Goal: Task Accomplishment & Management: Use online tool/utility

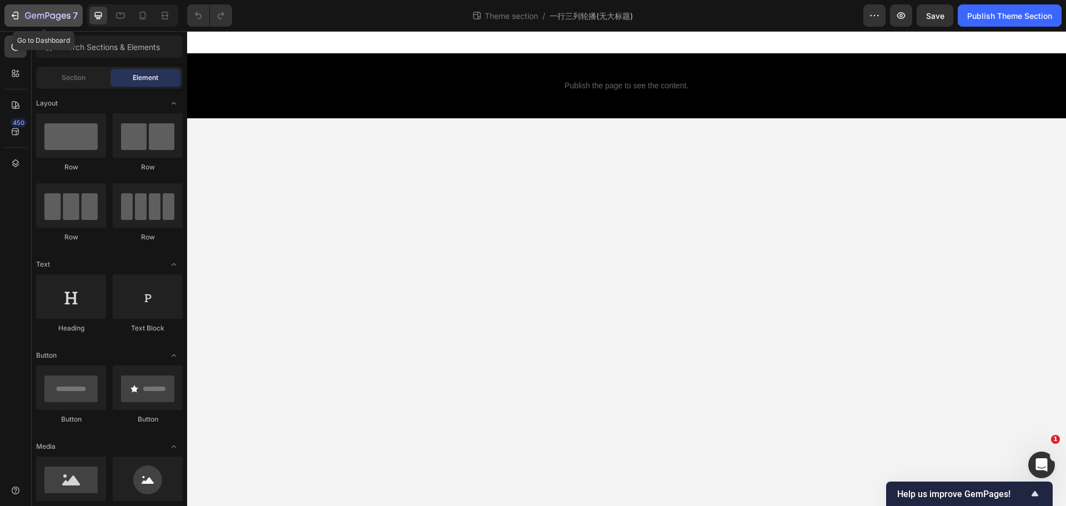
click at [13, 16] on icon "button" at bounding box center [14, 15] width 5 height 3
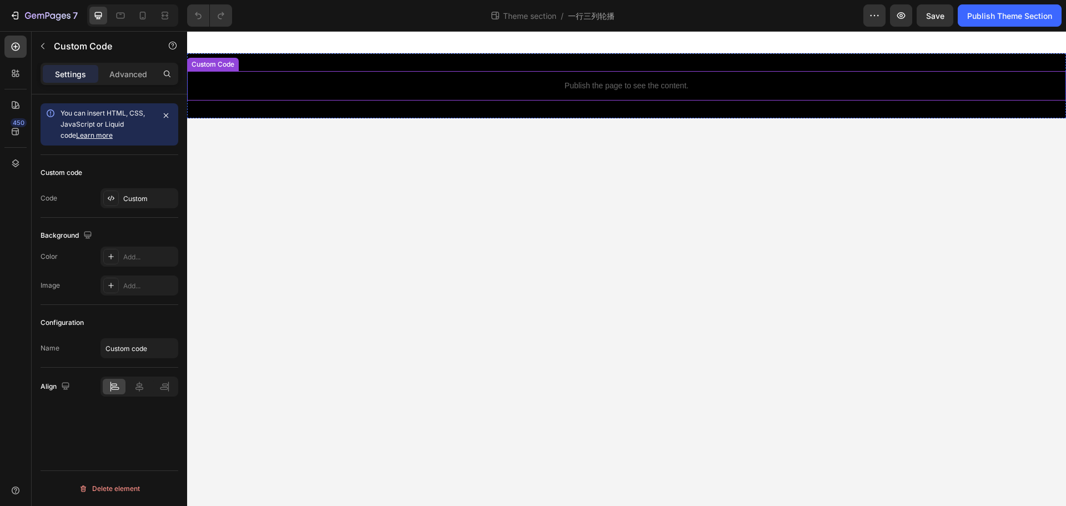
click at [686, 92] on div "Publish the page to see the content." at bounding box center [626, 85] width 879 height 29
click at [129, 202] on div "Custom" at bounding box center [149, 199] width 52 height 10
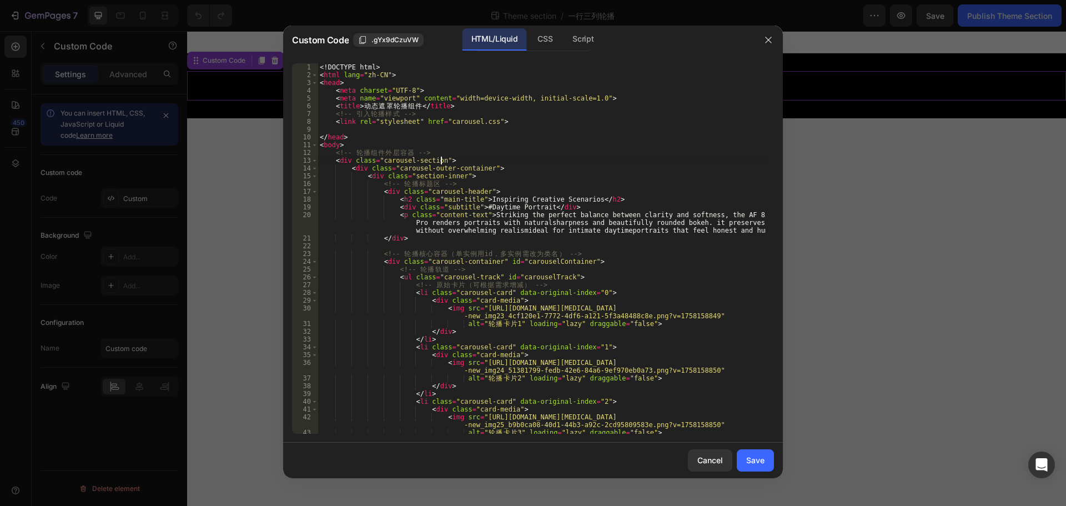
click at [442, 160] on div "<! DOCTYPE html > < html lang = "zh-CN" > < head > < meta charset = "UTF-8" > <…" at bounding box center [542, 256] width 448 height 386
paste textarea "Samples""
paste textarea "Samples"
paste textarea "product-highlights"
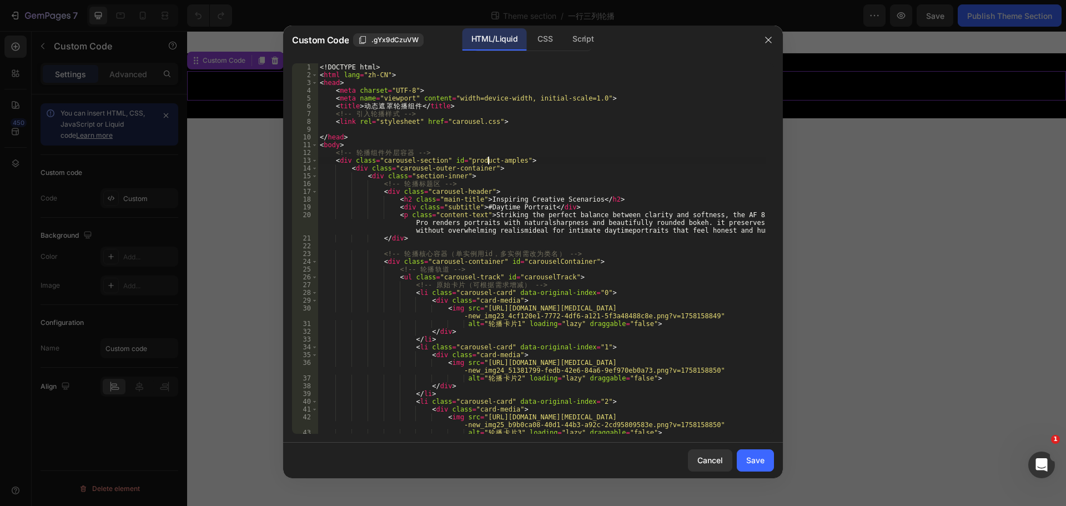
scroll to position [0, 14]
drag, startPoint x: 459, startPoint y: 162, endPoint x: 514, endPoint y: 163, distance: 55.0
click at [514, 163] on div "<! DOCTYPE html > < html lang = "zh-CN" > < head > < meta charset = "UTF-8" > <…" at bounding box center [542, 256] width 448 height 386
click at [592, 177] on div "<! DOCTYPE html > < html lang = "zh-CN" > < head > < meta charset = "UTF-8" > <…" at bounding box center [542, 256] width 448 height 386
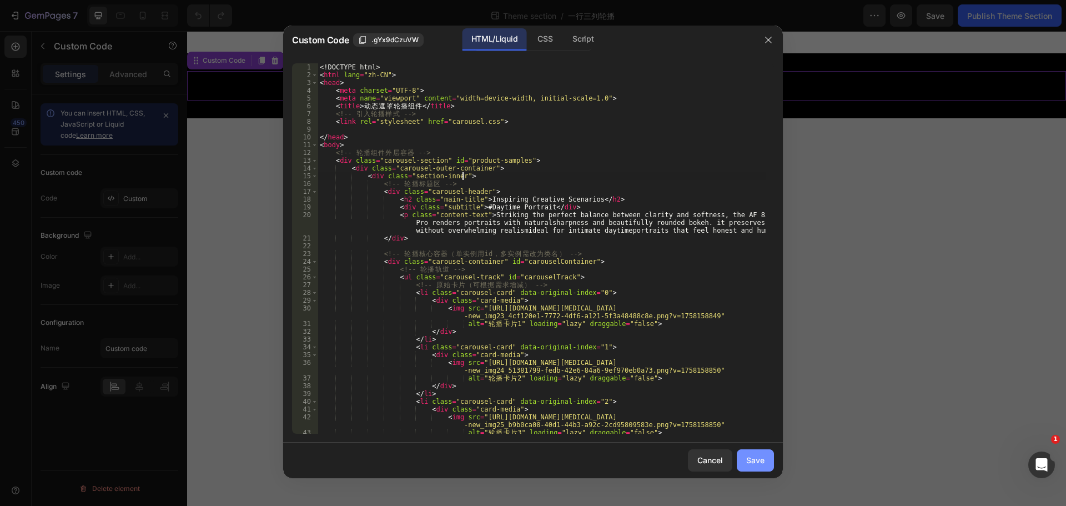
type textarea "<div class="section-inner">"
click at [753, 461] on div "Save" at bounding box center [755, 460] width 18 height 12
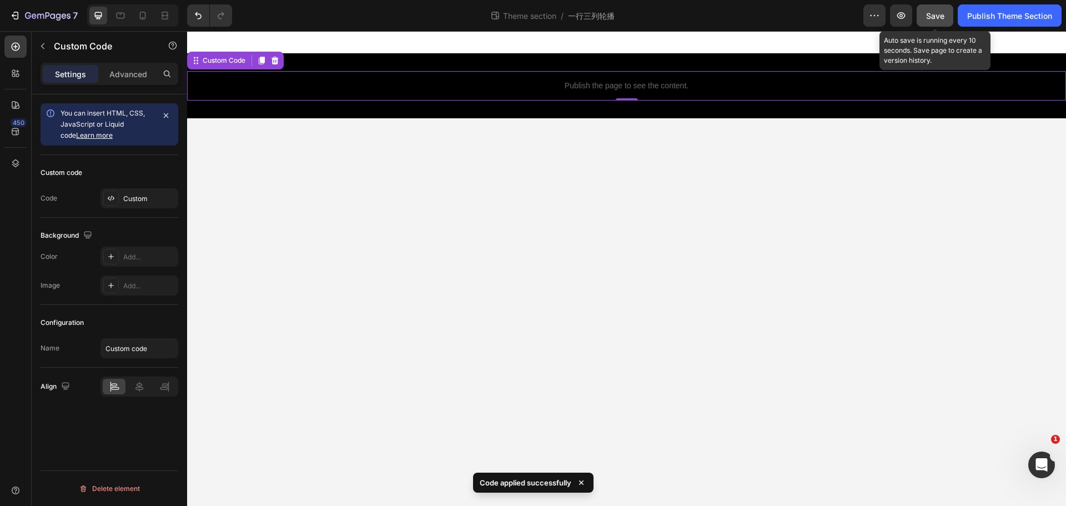
click at [938, 13] on span "Save" at bounding box center [935, 15] width 18 height 9
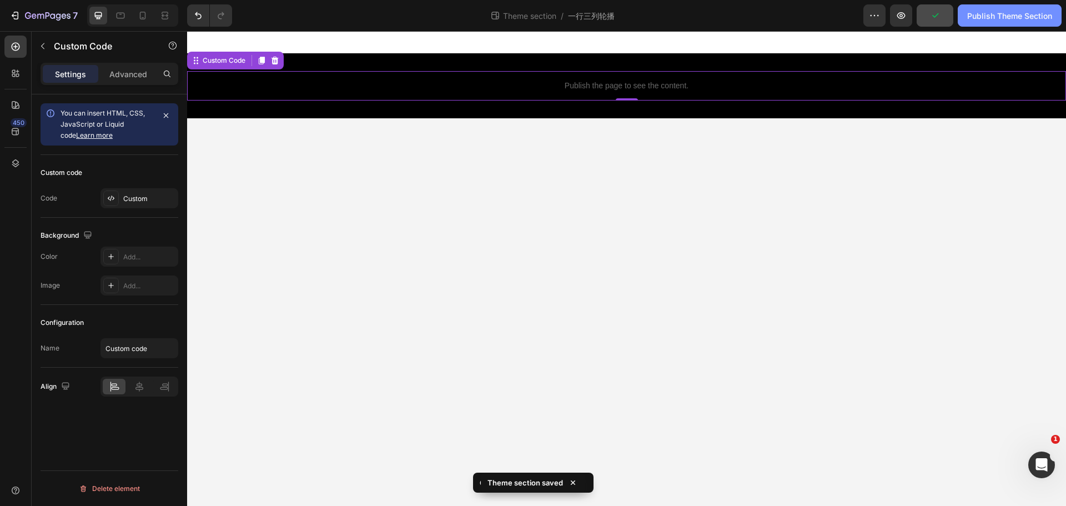
click at [1000, 15] on div "Publish Theme Section" at bounding box center [1009, 16] width 85 height 12
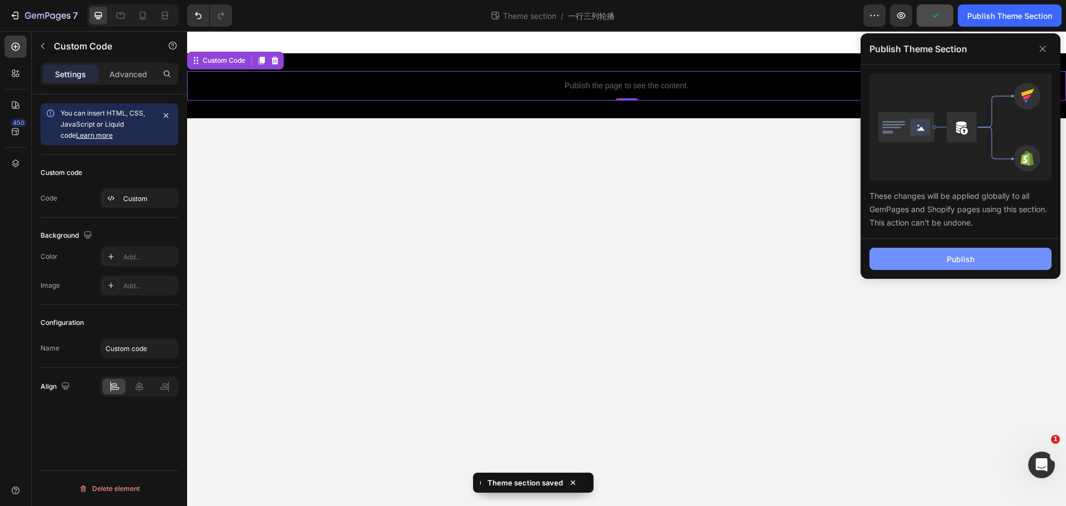
click at [964, 254] on div "Publish" at bounding box center [960, 259] width 28 height 12
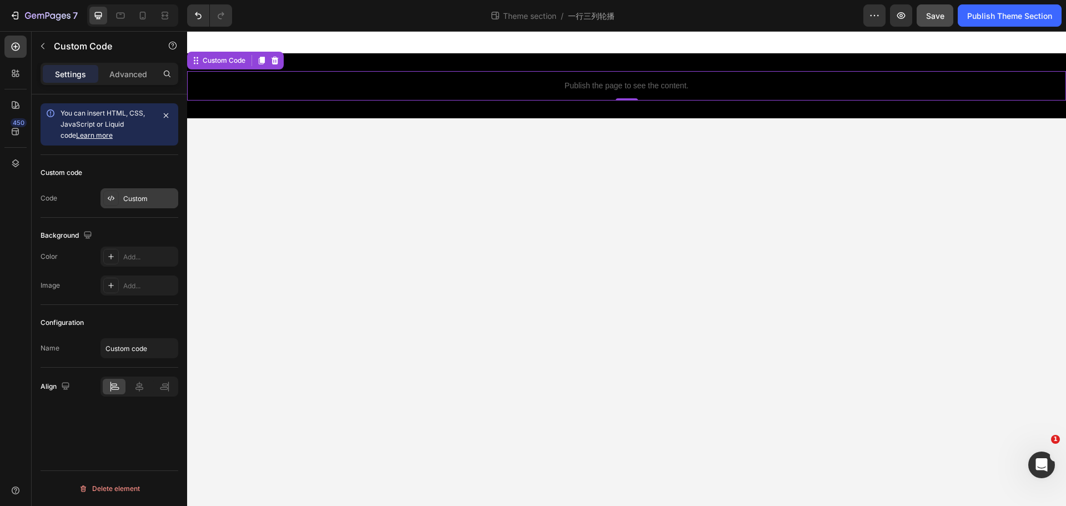
click at [133, 199] on div "Custom" at bounding box center [149, 199] width 52 height 10
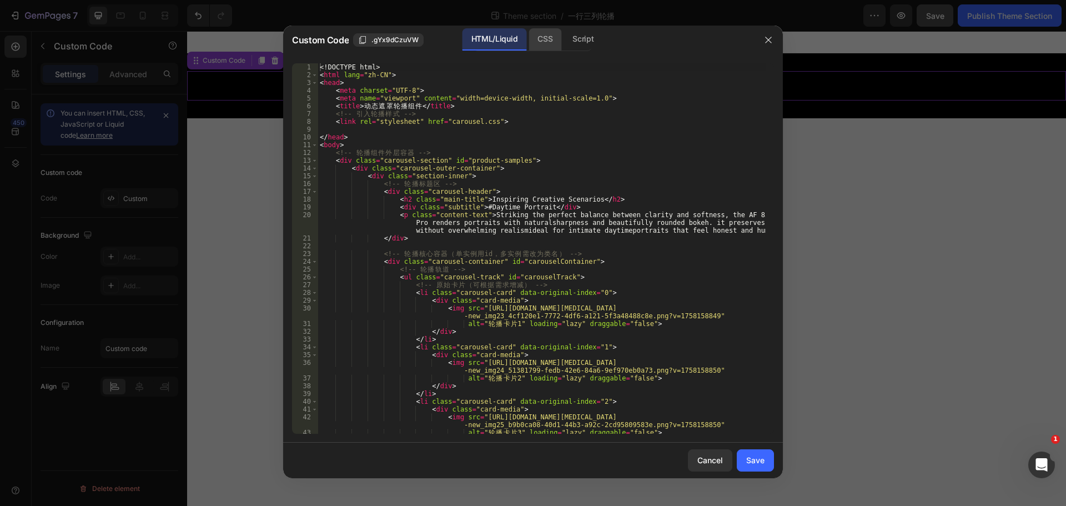
click at [541, 33] on div "CSS" at bounding box center [544, 39] width 33 height 22
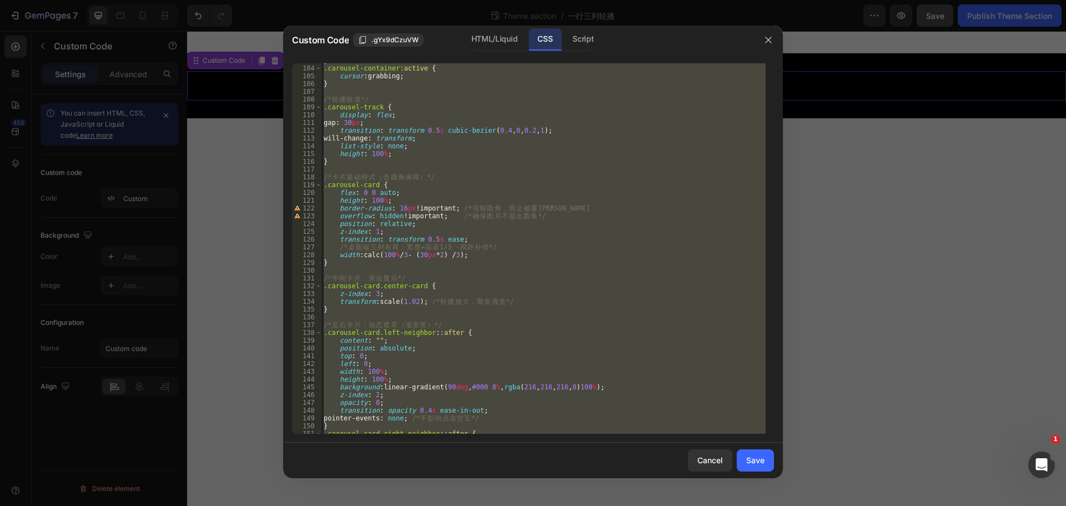
scroll to position [799, 0]
click at [418, 189] on div "} .carousel-container :active { cursor : grabbing ; } /* 轮 播 轨 道 */ .carousel-t…" at bounding box center [543, 248] width 444 height 370
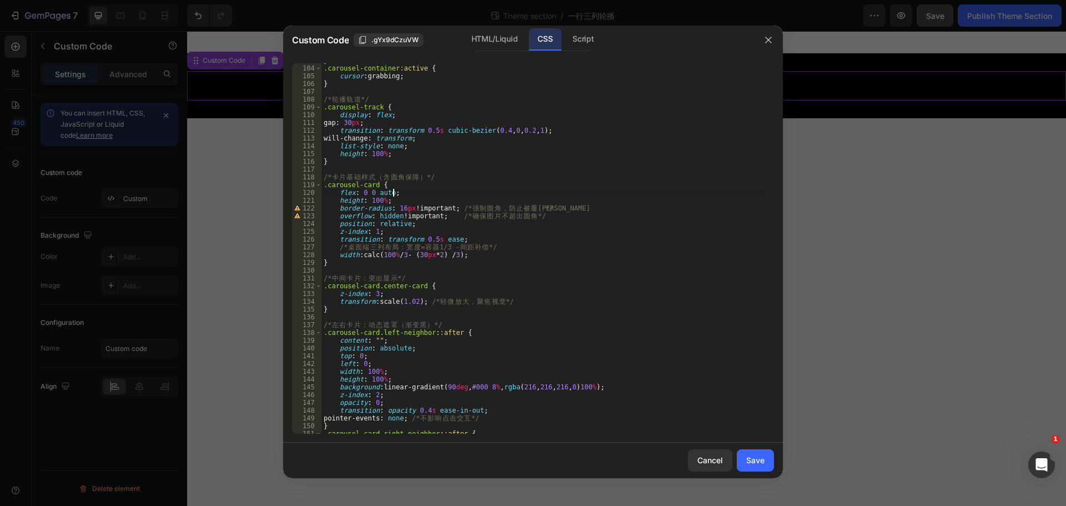
click at [573, 303] on div "} .carousel-container :active { cursor : grabbing ; } /* 轮 播 轨 道 */ .carousel-t…" at bounding box center [543, 250] width 444 height 386
drag, startPoint x: 424, startPoint y: 301, endPoint x: 335, endPoint y: 300, distance: 88.8
click at [335, 300] on div "} .carousel-container :active { cursor : grabbing ; } /* 轮 播 轨 道 */ .carousel-t…" at bounding box center [543, 250] width 444 height 386
drag, startPoint x: 433, startPoint y: 305, endPoint x: 426, endPoint y: 303, distance: 7.0
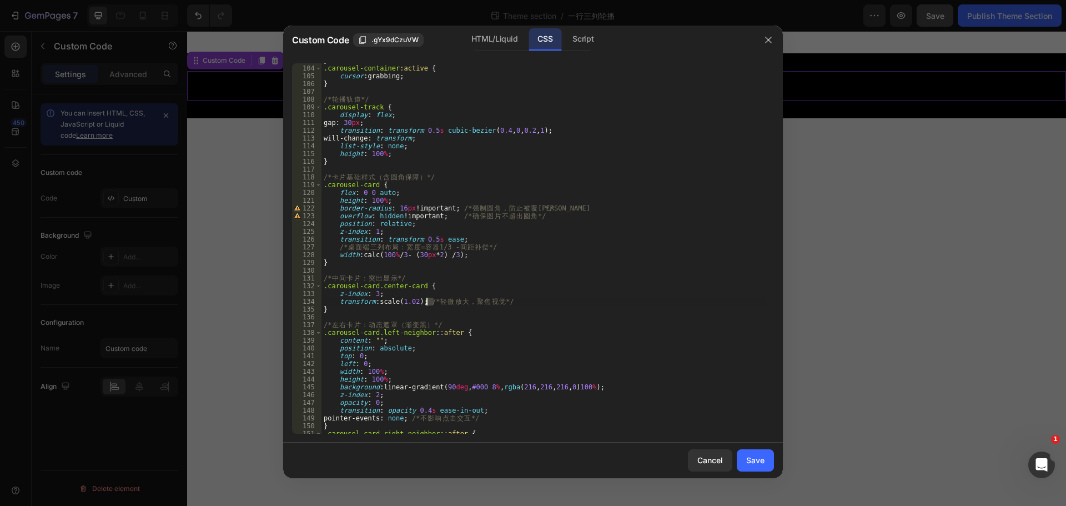
click at [426, 303] on div "} .carousel-container :active { cursor : grabbing ; } /* 轮 播 轨 道 */ .carousel-t…" at bounding box center [543, 250] width 444 height 386
click at [339, 301] on div "} .carousel-container :active { cursor : grabbing ; } /* 轮 播 轨 道 */ .carousel-t…" at bounding box center [543, 250] width 444 height 386
paste textarea "/*"
type textarea "/*transform: scale(1.02); 轻微放大，聚焦视觉 */"
click at [498, 317] on div "} .carousel-container :active { cursor : grabbing ; } /* 轮 播 轨 道 */ .carousel-t…" at bounding box center [543, 250] width 444 height 386
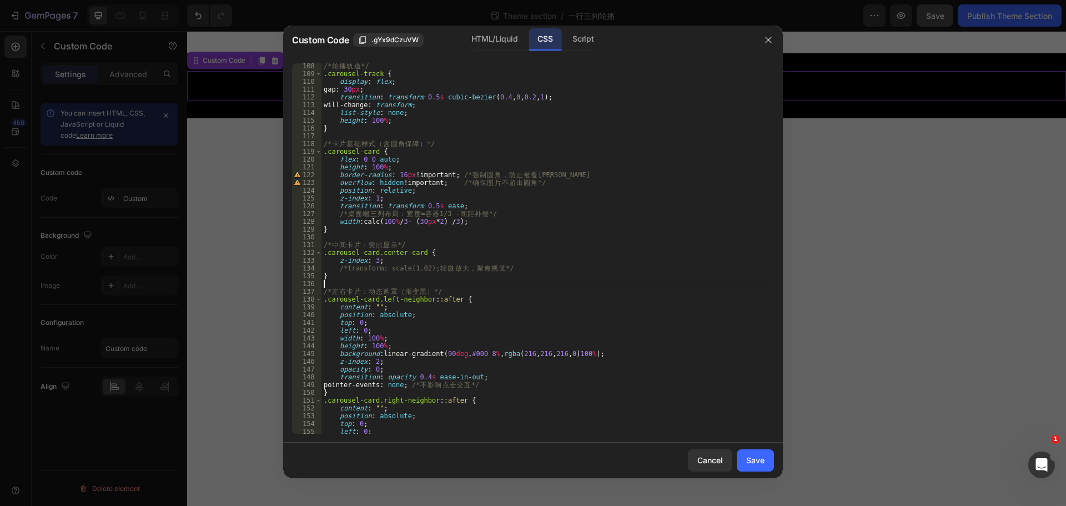
scroll to position [866, 0]
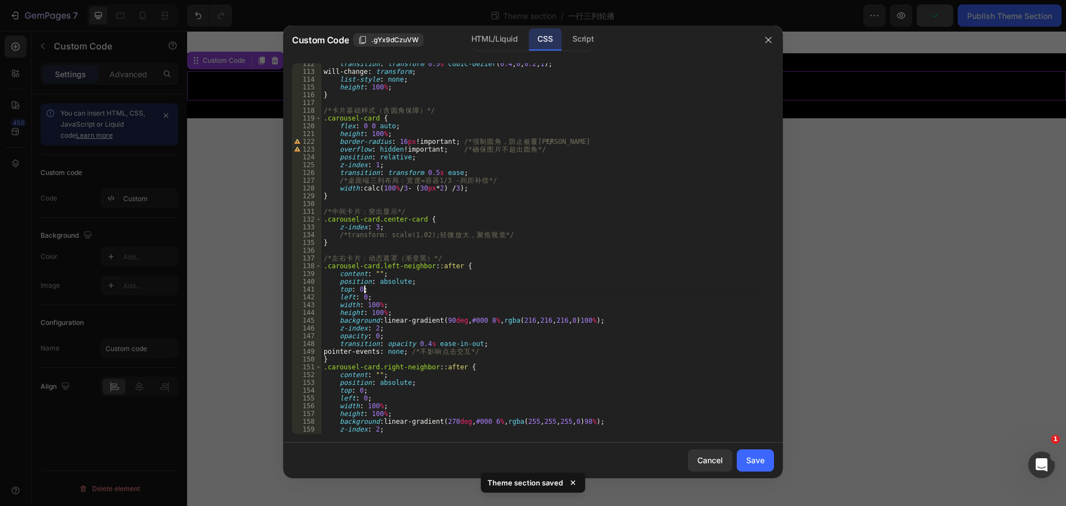
click at [545, 288] on div "transition : transform 0.5 s cubic-bezier ( 0.4 , 0 , 0.2 , 1 ) ; will-change :…" at bounding box center [543, 253] width 444 height 386
click at [390, 294] on div "transition : transform 0.5 s cubic-bezier ( 0.4 , 0 , 0.2 , 1 ) ; will-change :…" at bounding box center [543, 253] width 444 height 386
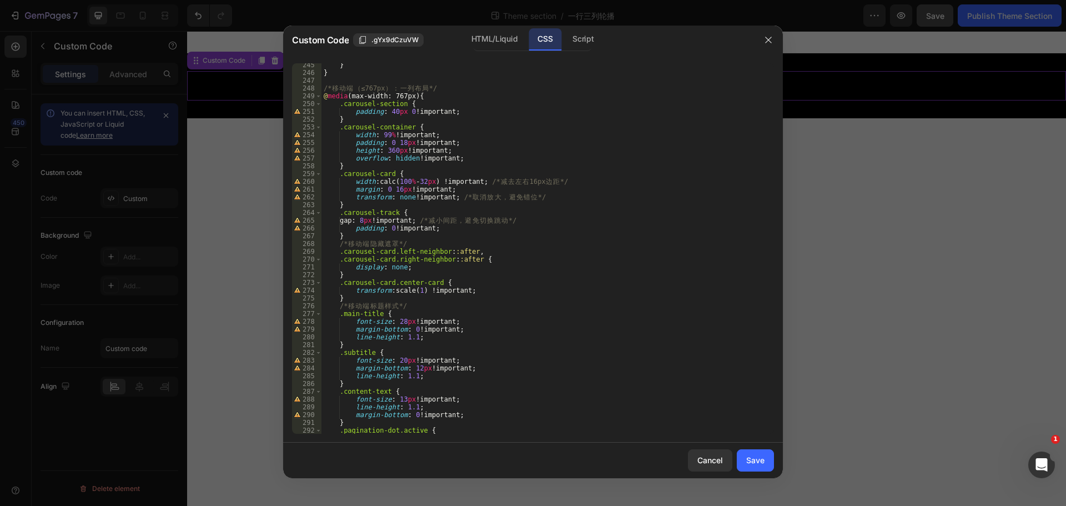
scroll to position [1898, 0]
type textarea "left: 0;"
click at [763, 458] on div "Save" at bounding box center [755, 460] width 18 height 12
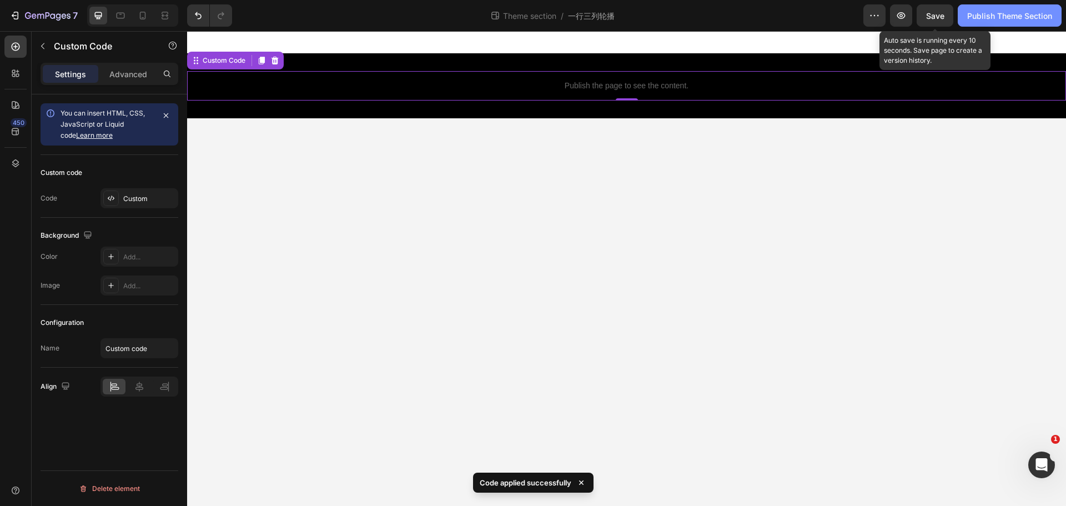
drag, startPoint x: 941, startPoint y: 16, endPoint x: 998, endPoint y: 19, distance: 57.2
click at [944, 17] on button "Save" at bounding box center [934, 15] width 37 height 22
click at [994, 17] on div "Publish Theme Section" at bounding box center [1009, 16] width 85 height 12
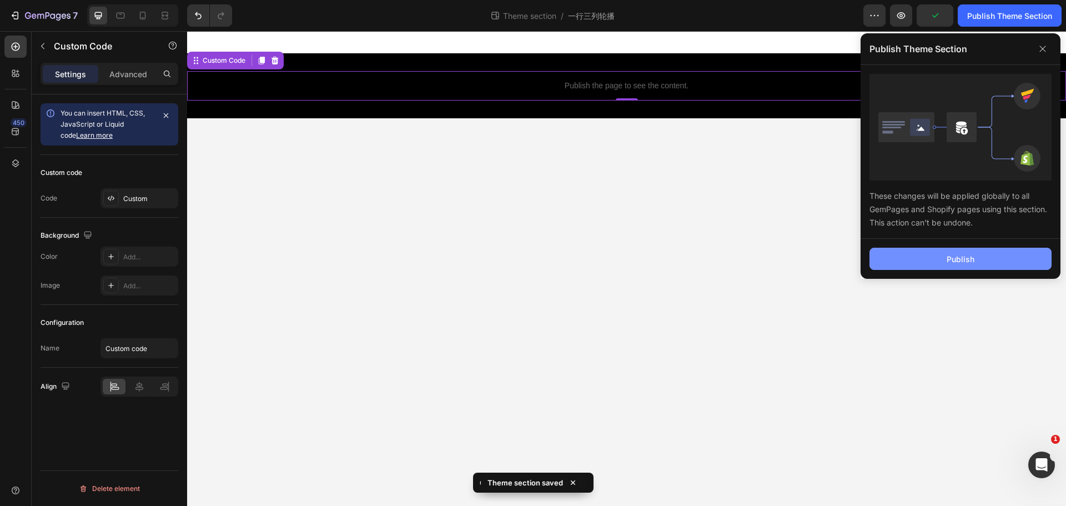
drag, startPoint x: 958, startPoint y: 260, endPoint x: 955, endPoint y: 269, distance: 9.3
click at [958, 259] on div "Publish" at bounding box center [960, 259] width 28 height 12
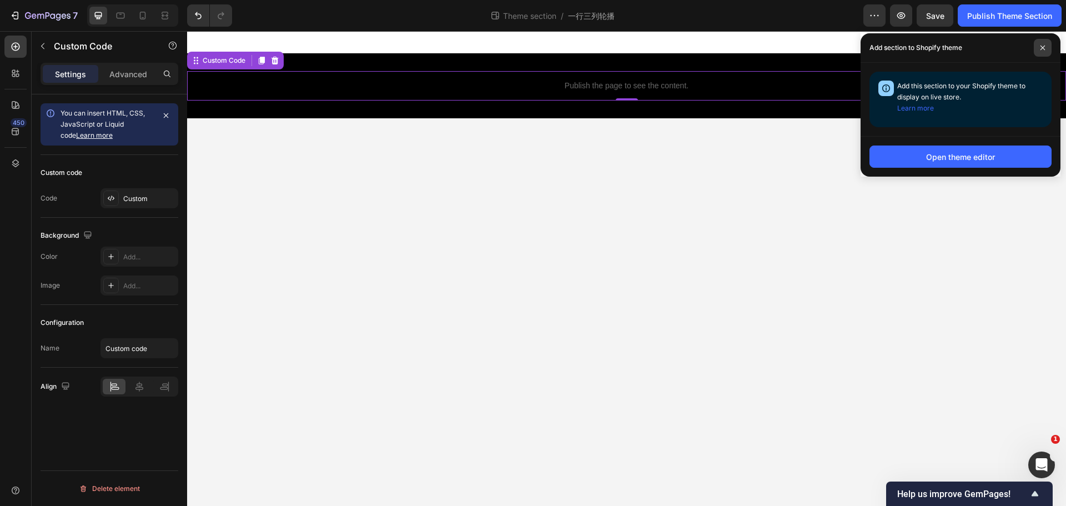
click at [1041, 53] on span at bounding box center [1043, 48] width 18 height 18
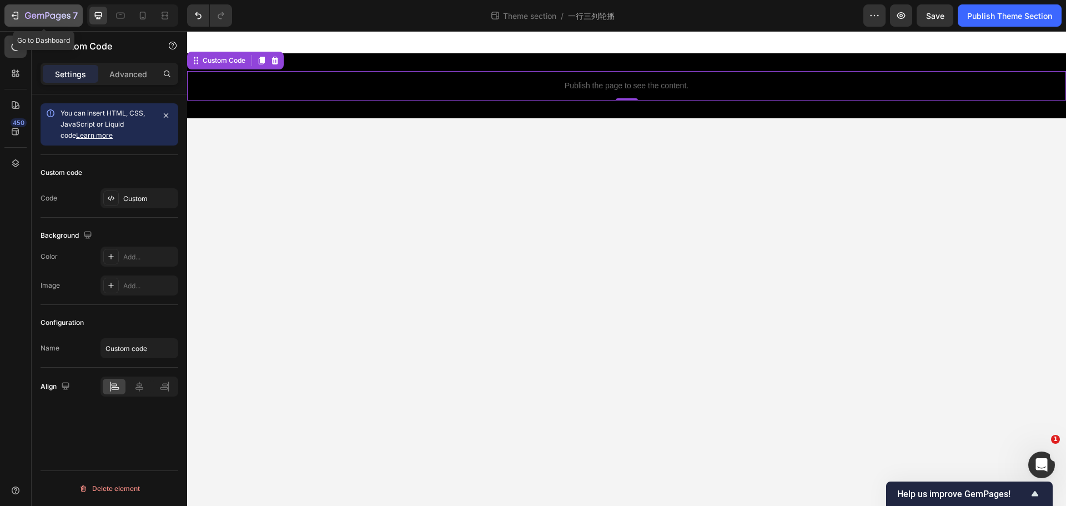
click at [17, 12] on icon "button" at bounding box center [14, 15] width 11 height 11
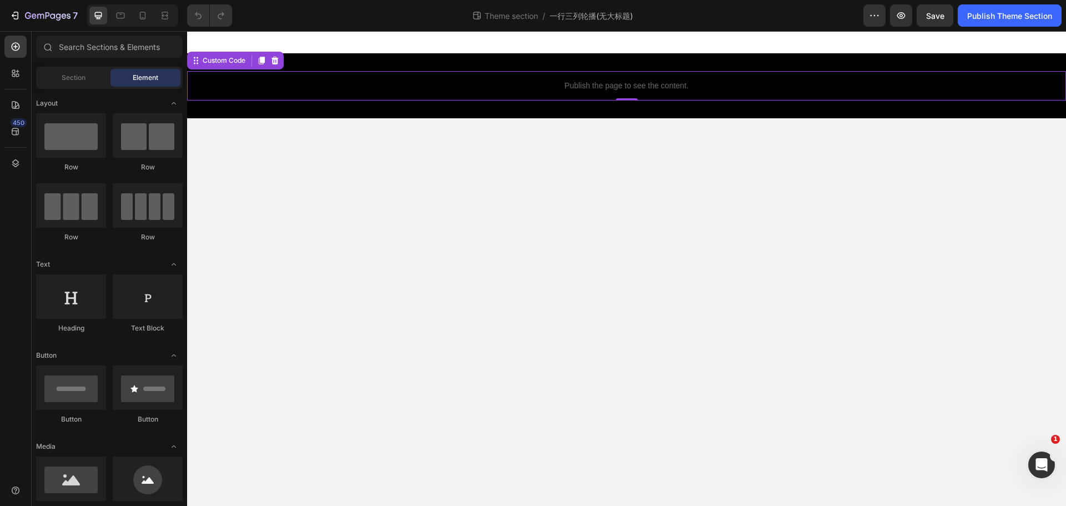
click at [523, 89] on p "Publish the page to see the content." at bounding box center [626, 86] width 879 height 12
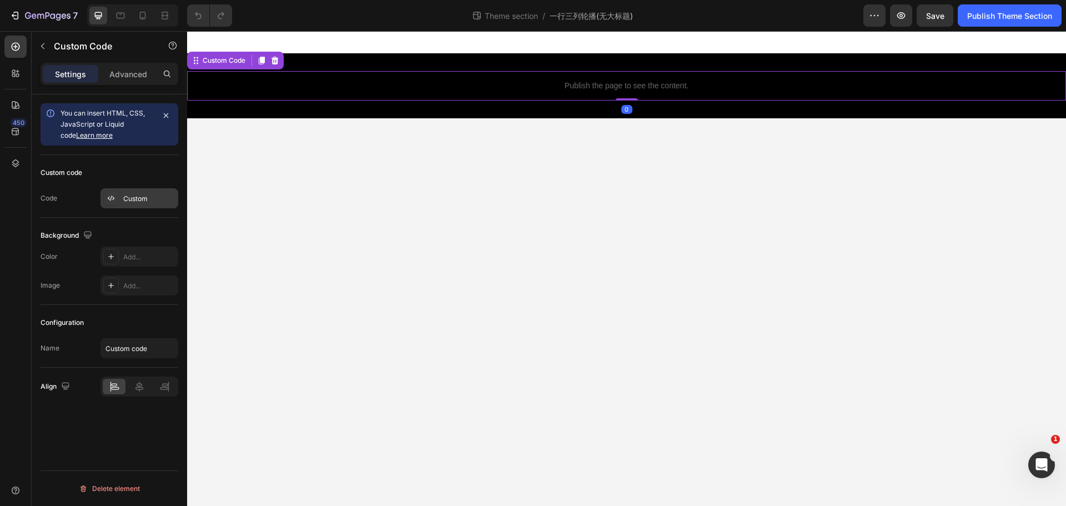
click at [127, 198] on div "Custom" at bounding box center [149, 199] width 52 height 10
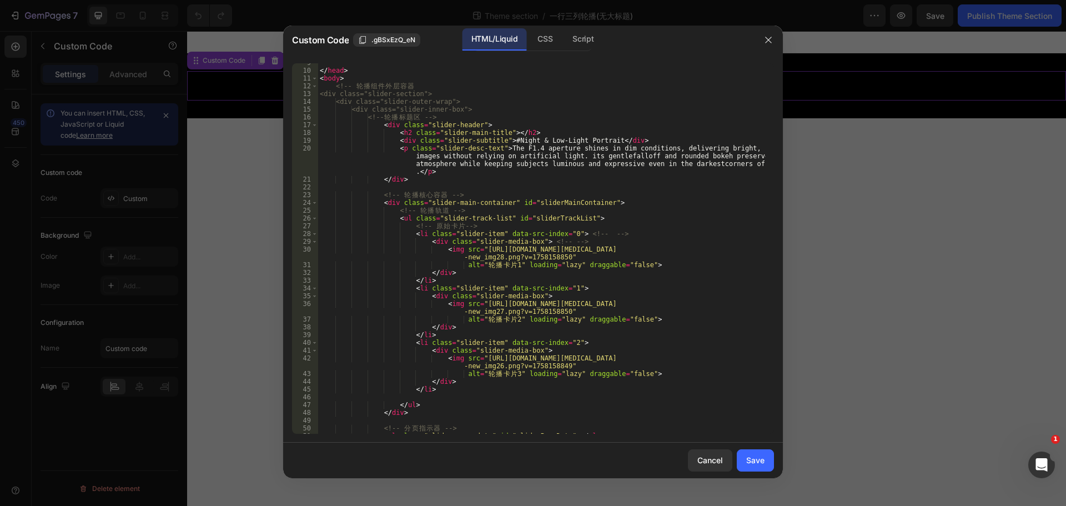
scroll to position [133, 0]
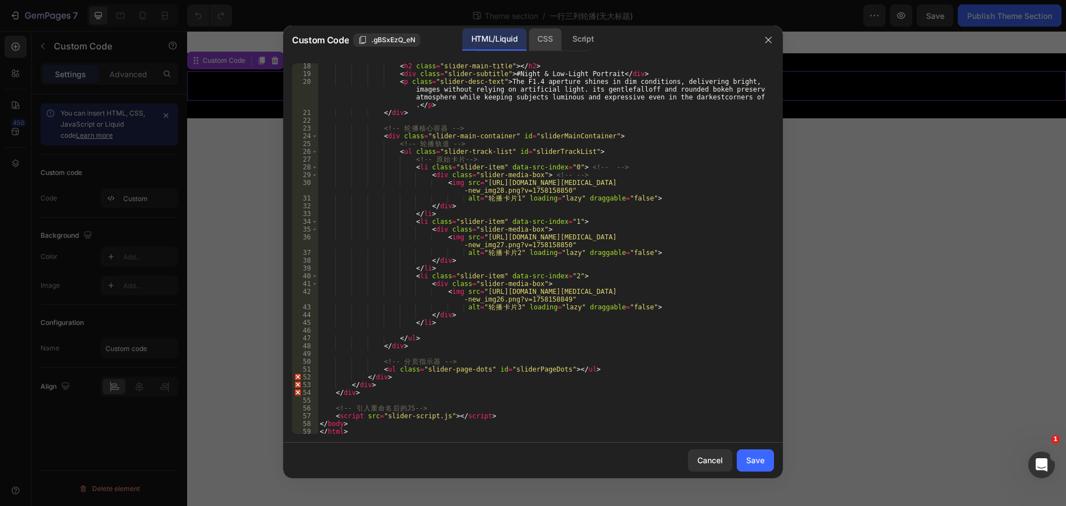
click at [551, 34] on div "CSS" at bounding box center [544, 39] width 33 height 22
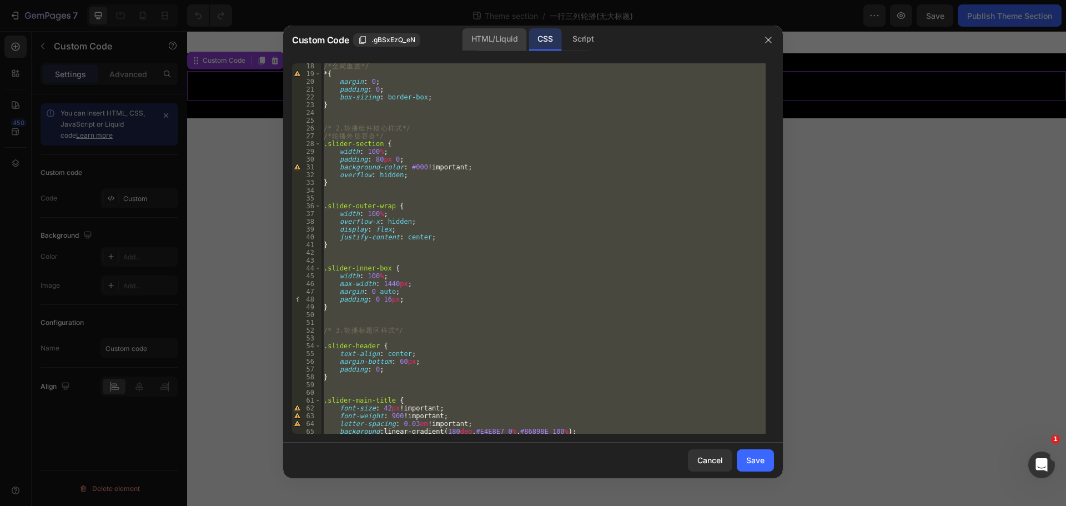
click at [510, 40] on div "HTML/Liquid" at bounding box center [494, 39] width 64 height 22
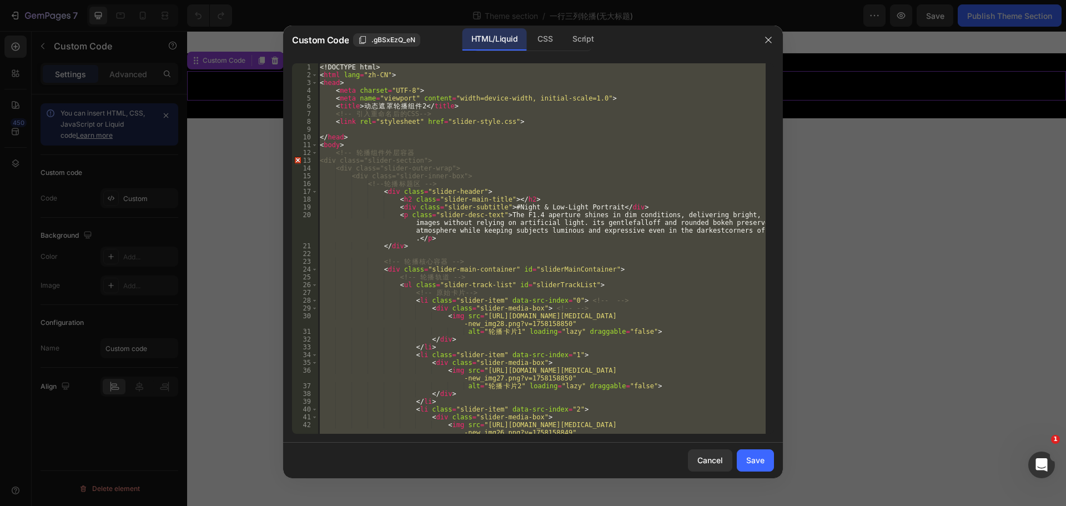
scroll to position [0, 0]
click at [562, 157] on div "<! DOCTYPE html > < html lang = "zh-CN" > < head > < meta charset = "UTF-8" > <…" at bounding box center [542, 248] width 448 height 370
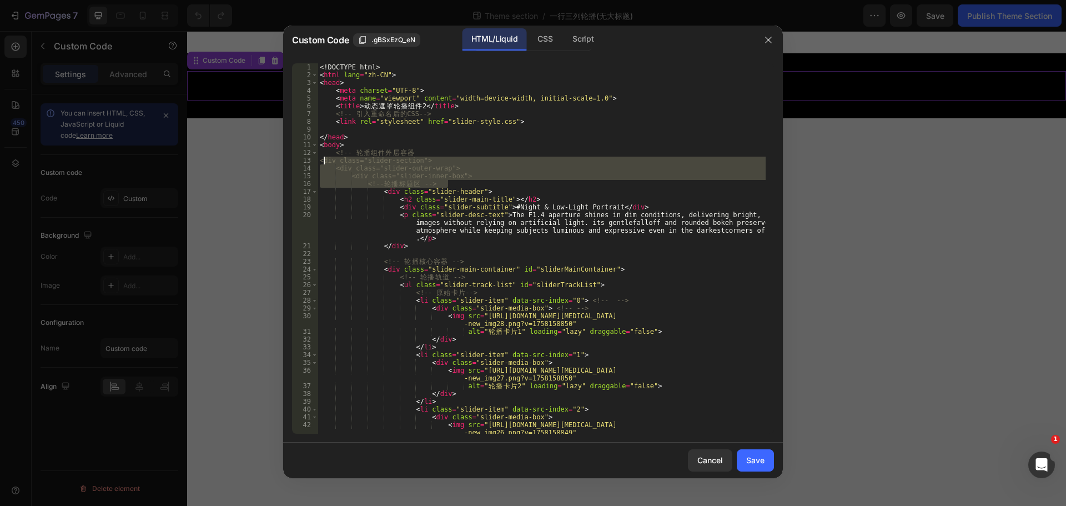
drag, startPoint x: 470, startPoint y: 184, endPoint x: 324, endPoint y: 162, distance: 147.6
click at [324, 162] on div "<! DOCTYPE html > < html lang = "zh-CN" > < head > < meta charset = "UTF-8" > <…" at bounding box center [542, 256] width 448 height 386
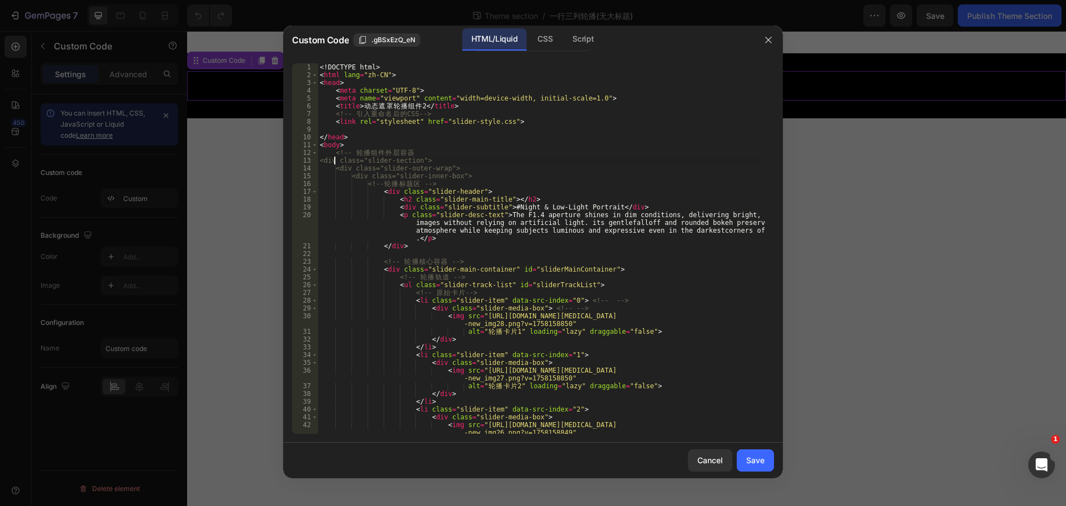
drag, startPoint x: 430, startPoint y: 147, endPoint x: 447, endPoint y: 170, distance: 28.7
click at [430, 149] on div "<! DOCTYPE html > < html lang = "zh-CN" > < head > < meta charset = "UTF-8" > <…" at bounding box center [542, 256] width 448 height 386
drag, startPoint x: 454, startPoint y: 184, endPoint x: 436, endPoint y: 185, distance: 17.8
click at [436, 185] on div "<! DOCTYPE html > < html lang = "zh-CN" > < head > < meta charset = "UTF-8" > <…" at bounding box center [542, 256] width 448 height 386
click at [444, 152] on div "<! DOCTYPE html > < html lang = "zh-CN" > < head > < meta charset = "UTF-8" > <…" at bounding box center [542, 256] width 448 height 386
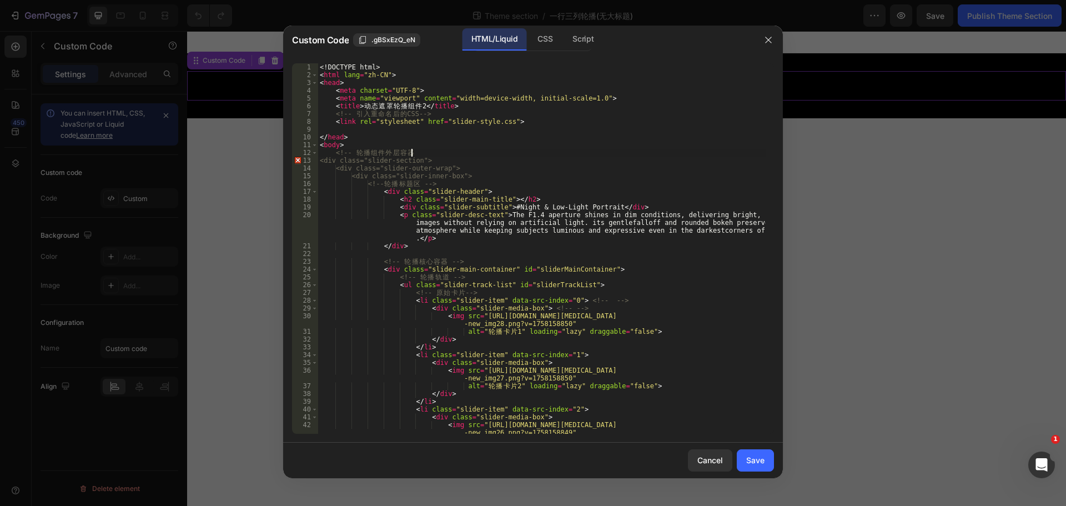
paste textarea "-->"
click at [527, 162] on div "<! DOCTYPE html > < html lang = "zh-CN" > < head > < meta charset = "UTF-8" > <…" at bounding box center [542, 256] width 448 height 386
click at [550, 43] on div "CSS" at bounding box center [544, 39] width 33 height 22
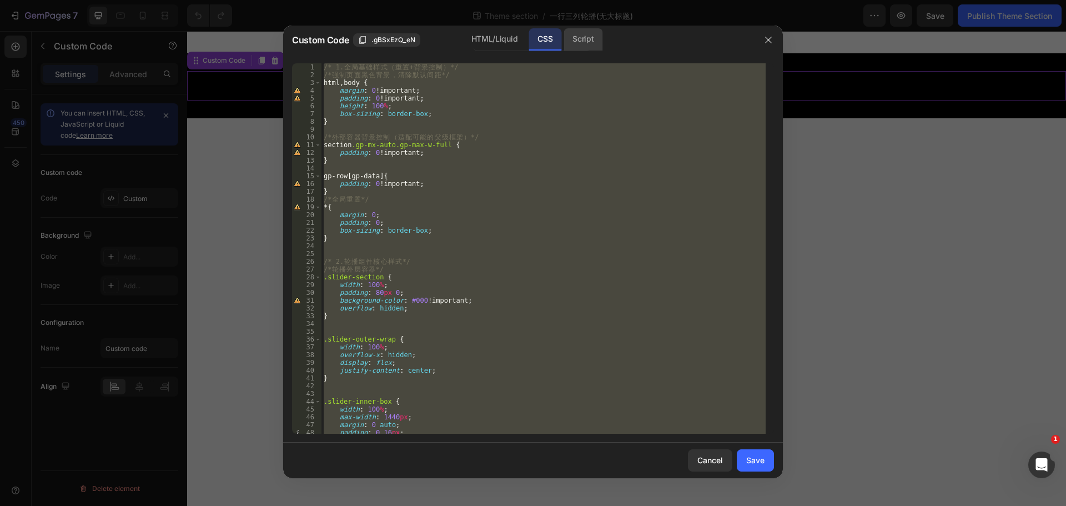
click at [581, 34] on div "Script" at bounding box center [582, 39] width 39 height 22
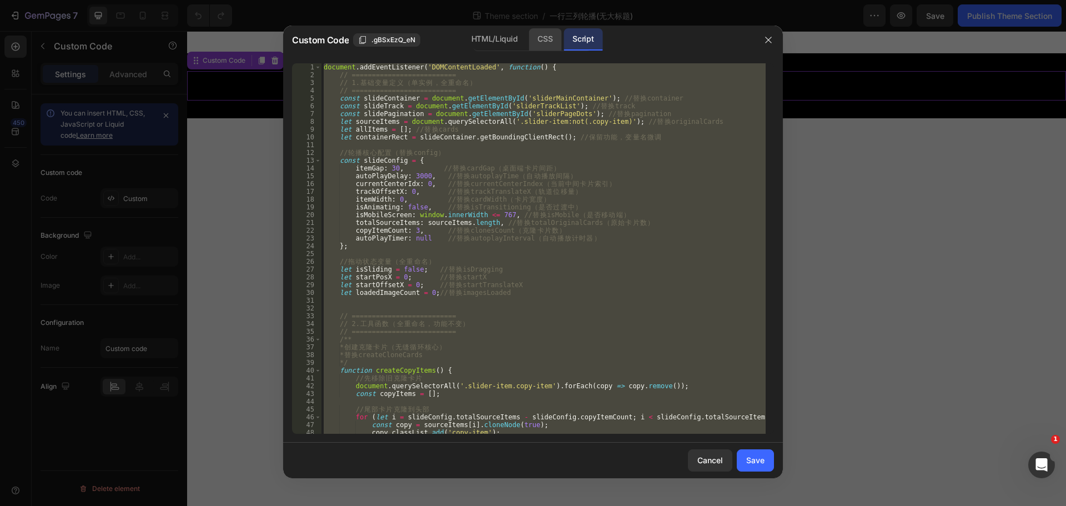
click at [555, 41] on div "CSS" at bounding box center [544, 39] width 33 height 22
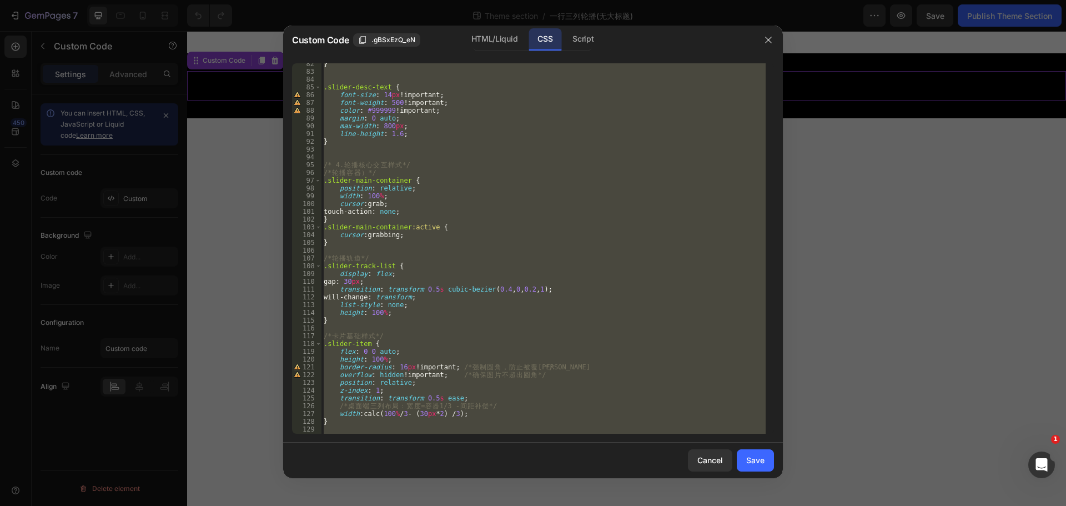
scroll to position [666, 0]
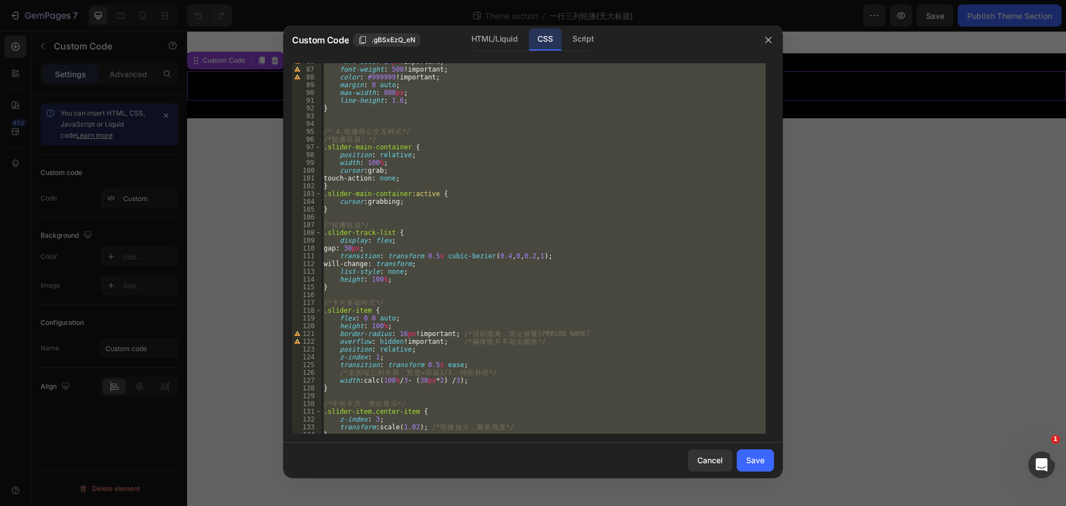
click at [459, 352] on div "font-size : 14 px !important ; font-weight : 500 !important ; color : #999999 !…" at bounding box center [543, 248] width 444 height 370
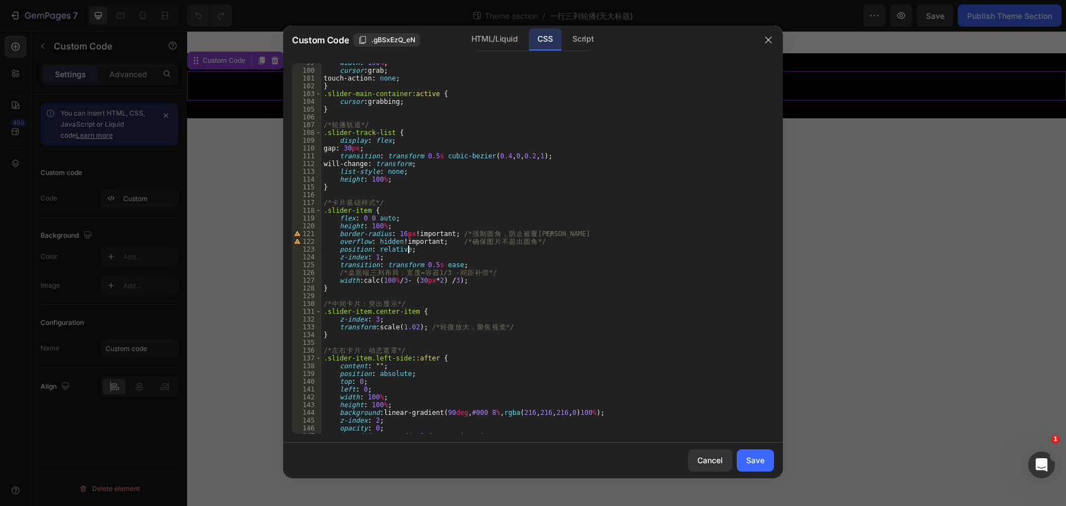
scroll to position [766, 0]
drag, startPoint x: 435, startPoint y: 329, endPoint x: 427, endPoint y: 329, distance: 7.8
click at [427, 329] on div "width : 100 % ; cursor : grab ; touch-action : none ; } .slider-main-container …" at bounding box center [543, 252] width 444 height 386
click at [336, 327] on div "width : 100 % ; cursor : grab ; touch-action : none ; } .slider-main-container …" at bounding box center [543, 252] width 444 height 386
paste textarea "/*"
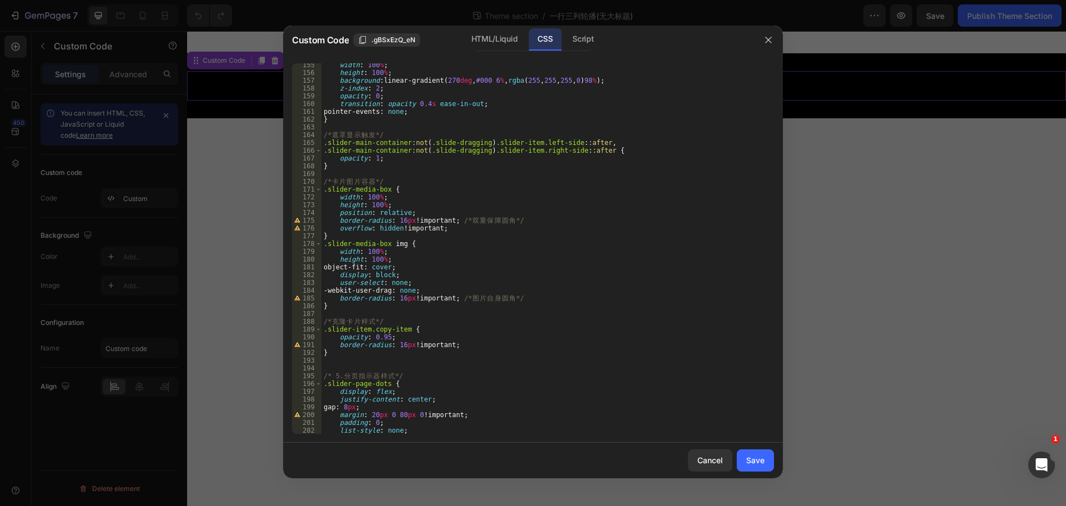
scroll to position [1299, 0]
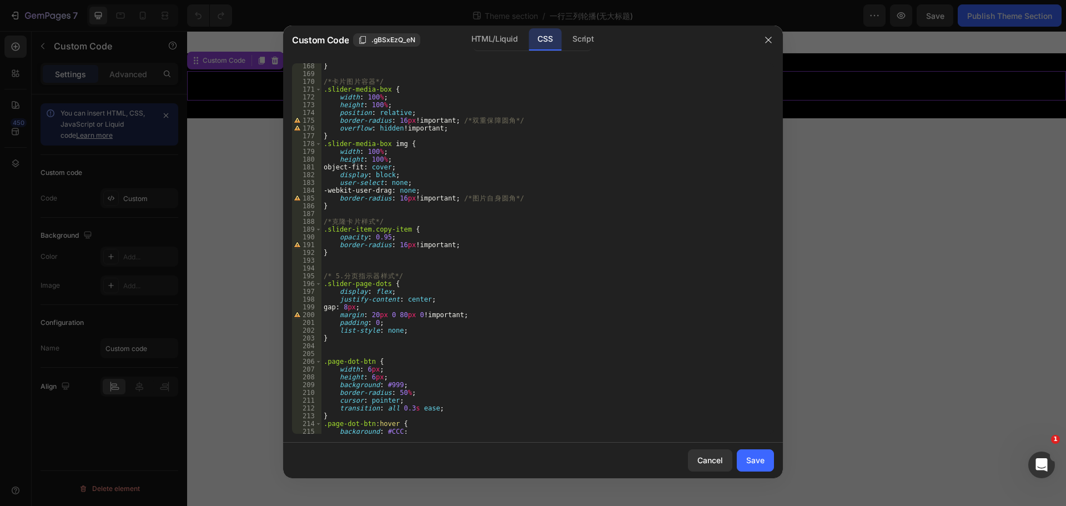
click at [397, 314] on div "} /* 卡 片 图 片 容 器 */ .slider-media-box { width : 100 % ; height : 100 % ; positi…" at bounding box center [543, 255] width 444 height 386
click at [405, 319] on div "} /* 卡 片 图 片 容 器 */ .slider-media-box { width : 100 % ; height : 100 % ; positi…" at bounding box center [543, 255] width 444 height 386
click at [404, 318] on div "} /* 卡 片 图 片 容 器 */ .slider-media-box { width : 100 % ; height : 100 % ; positi…" at bounding box center [543, 255] width 444 height 386
type textarea "margin: 20px 0 0 0 !important;"
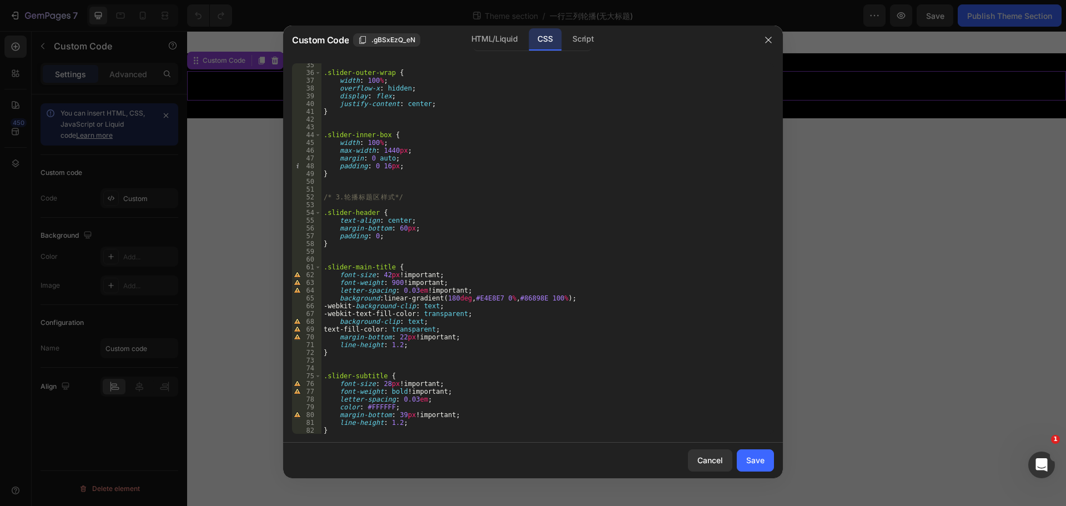
scroll to position [266, 0]
click at [762, 464] on div "Save" at bounding box center [755, 460] width 18 height 12
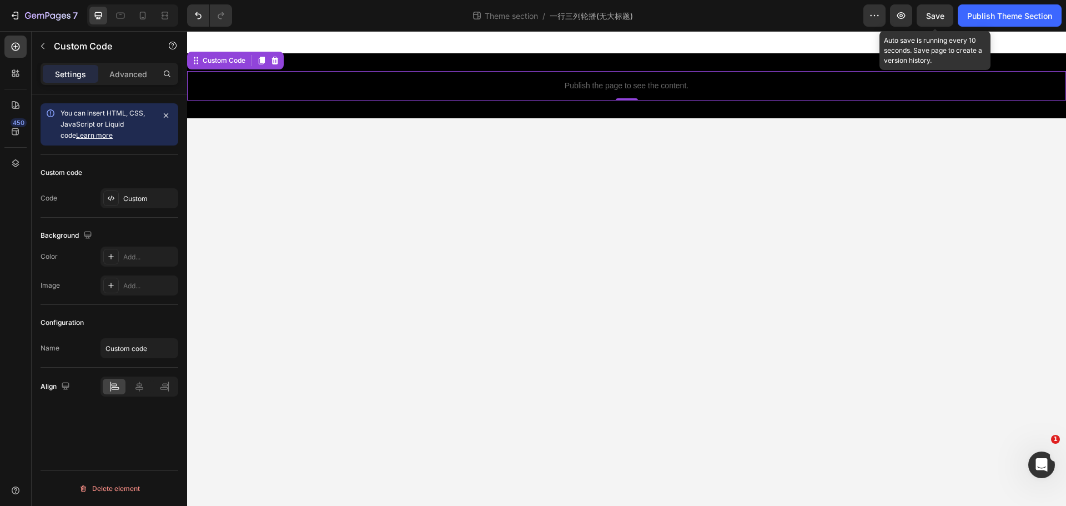
drag, startPoint x: 936, startPoint y: 16, endPoint x: 951, endPoint y: 30, distance: 20.4
click at [939, 17] on span "Save" at bounding box center [935, 15] width 18 height 9
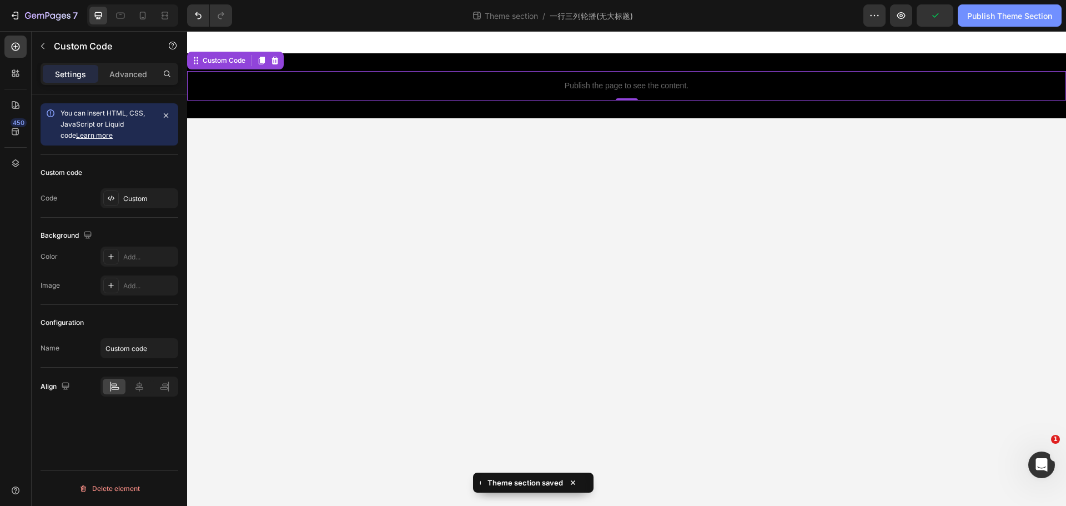
click at [989, 22] on button "Publish Theme Section" at bounding box center [1010, 15] width 104 height 22
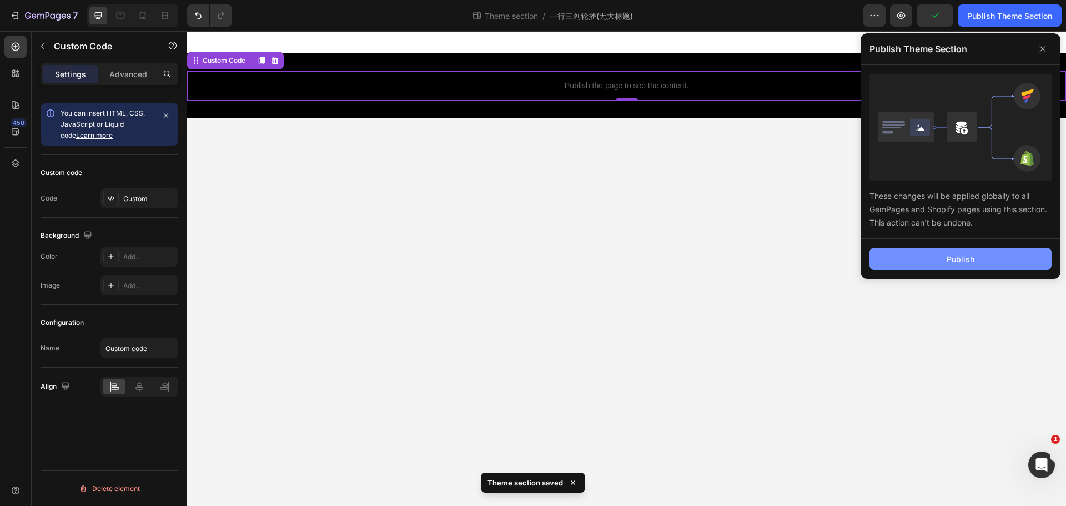
click at [924, 255] on button "Publish" at bounding box center [960, 259] width 182 height 22
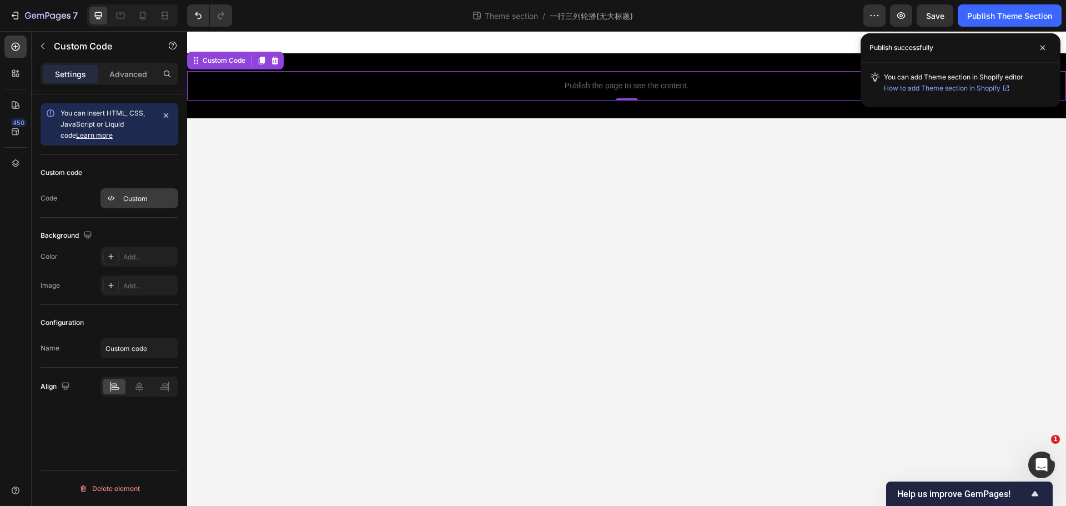
click at [133, 190] on div "Custom" at bounding box center [139, 198] width 78 height 20
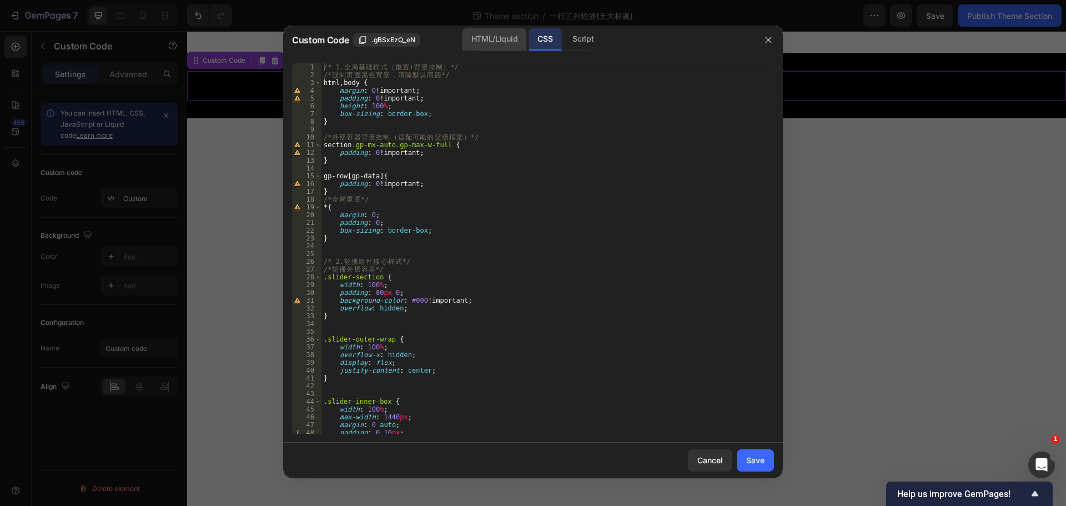
click at [480, 33] on div "HTML/Liquid" at bounding box center [494, 39] width 64 height 22
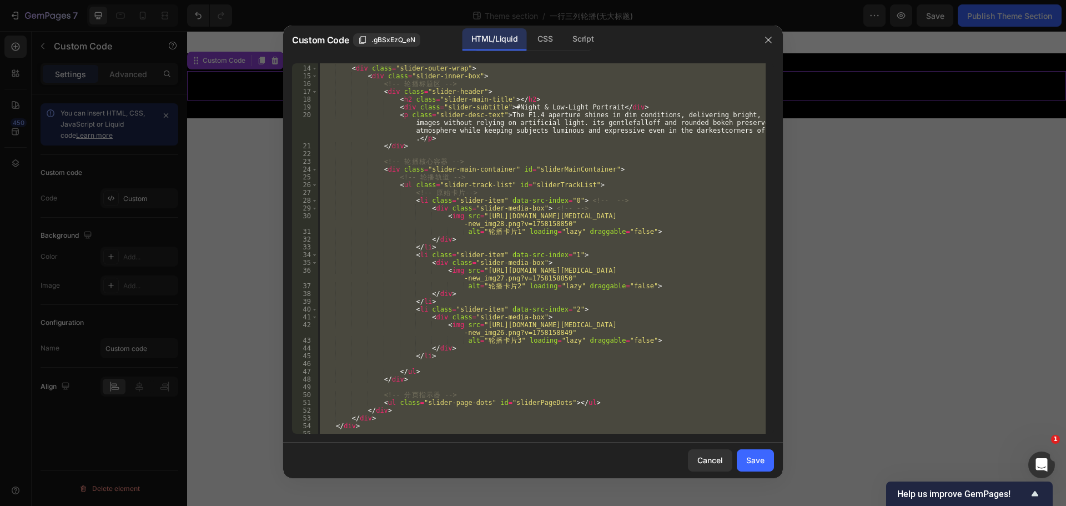
scroll to position [133, 0]
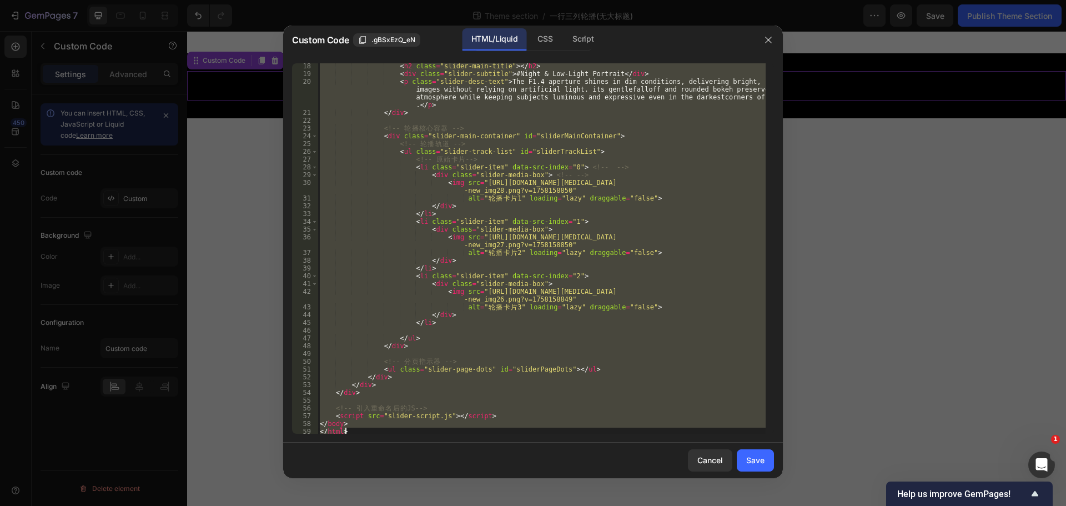
click at [491, 185] on div "< h2 class = "slider-main-title" > </ h2 > < div class = "slider-subtitle" > #N…" at bounding box center [542, 248] width 448 height 370
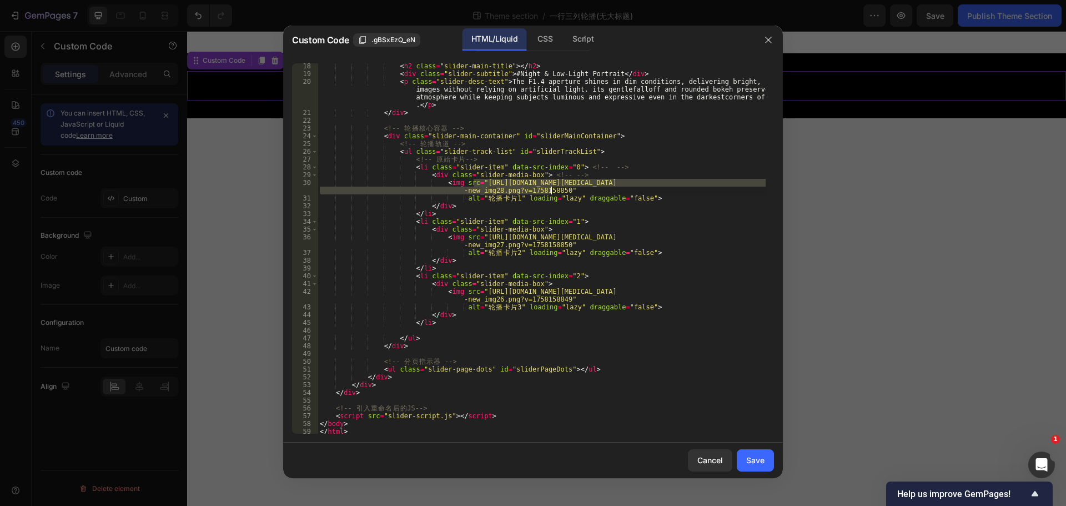
drag, startPoint x: 473, startPoint y: 183, endPoint x: 549, endPoint y: 189, distance: 76.3
click at [549, 189] on div "< h2 class = "slider-main-title" > </ h2 > < div class = "slider-subtitle" > #N…" at bounding box center [542, 255] width 448 height 386
paste textarea "jpg?v=1758868705"
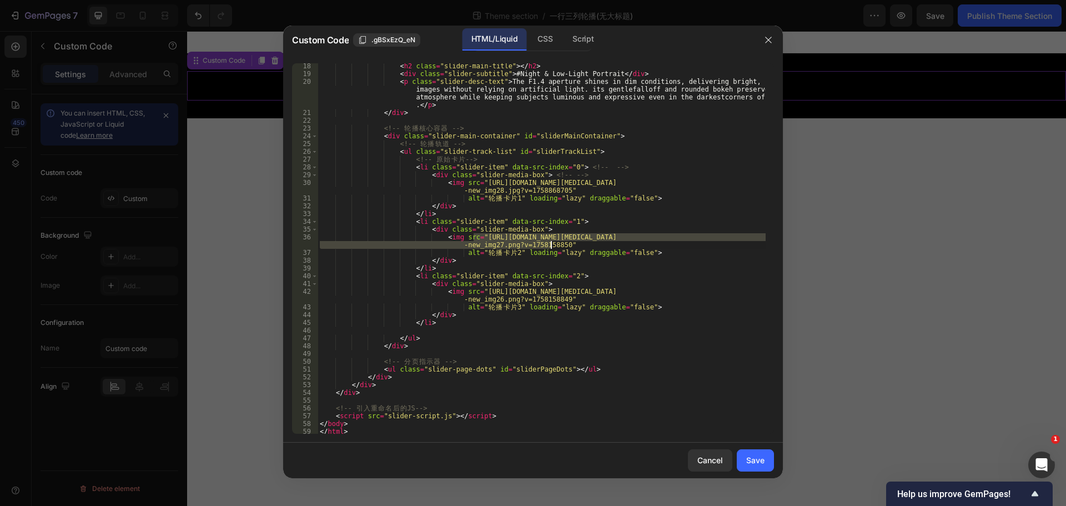
drag, startPoint x: 475, startPoint y: 236, endPoint x: 550, endPoint y: 246, distance: 75.0
click at [550, 246] on div "< h2 class = "slider-main-title" > </ h2 > < div class = "slider-subtitle" > #N…" at bounding box center [542, 255] width 448 height 386
paste textarea "jpg?v=1758868705"
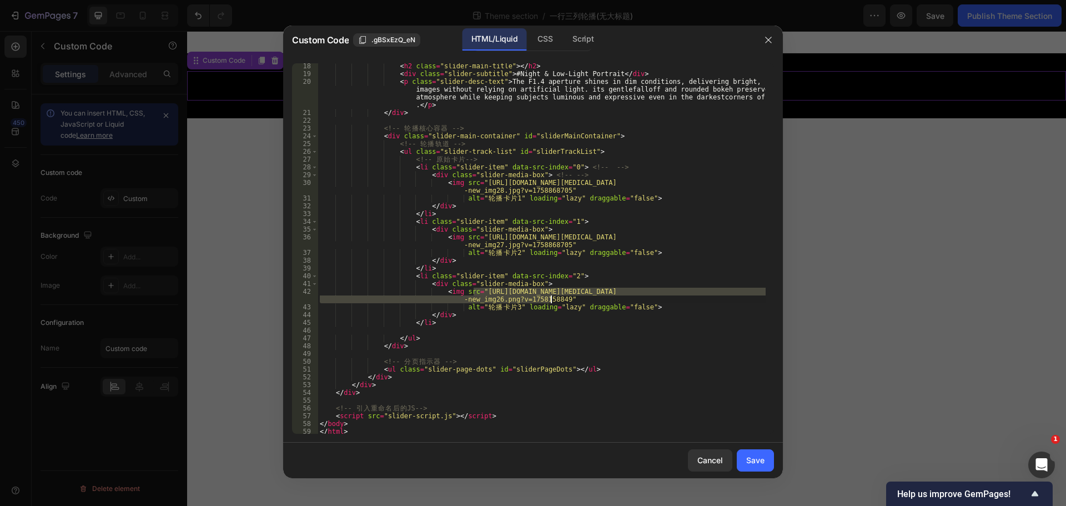
drag, startPoint x: 475, startPoint y: 289, endPoint x: 550, endPoint y: 299, distance: 75.6
click at [550, 299] on div "< h2 class = "slider-main-title" > </ h2 > < div class = "slider-subtitle" > #N…" at bounding box center [542, 255] width 448 height 386
paste textarea "jpg?v=1758868704"
type textarea "<img src="https://cdn.shopify.com/s/files/1/0104/0380/7298/files/AF_85mm_F1.4_P…"
click at [760, 459] on div "Save" at bounding box center [755, 460] width 18 height 12
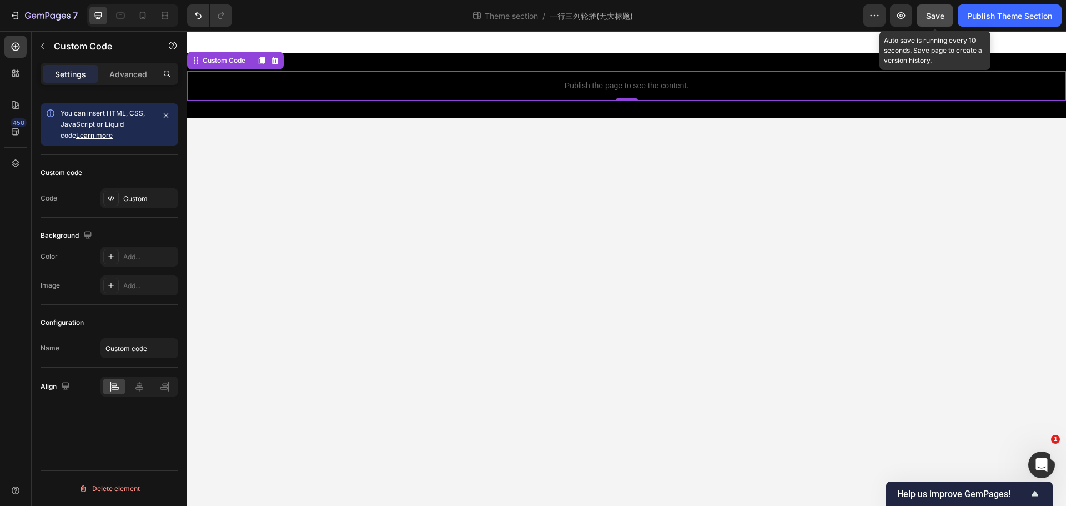
click at [944, 11] on button "Save" at bounding box center [934, 15] width 37 height 22
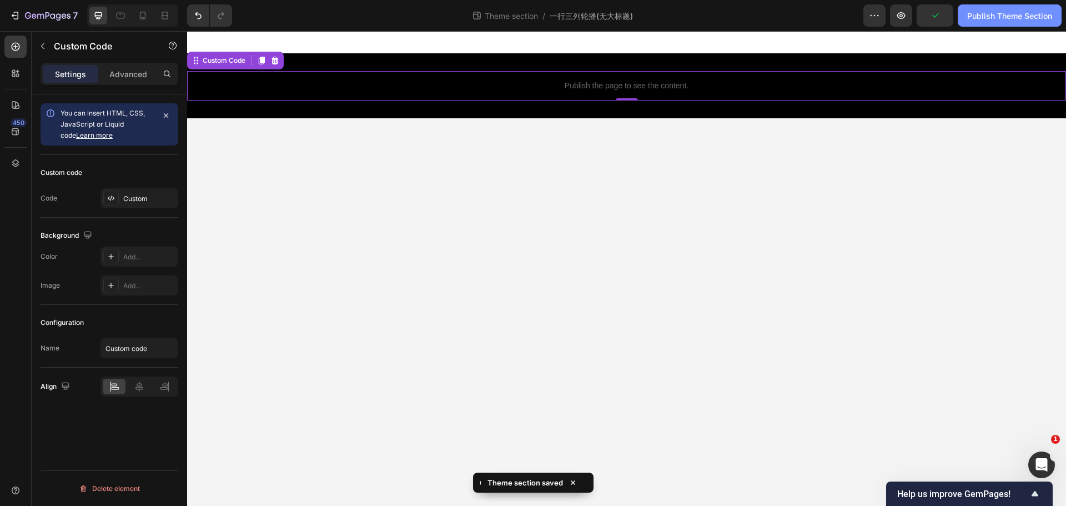
click at [1003, 21] on div "Publish Theme Section" at bounding box center [1009, 16] width 85 height 12
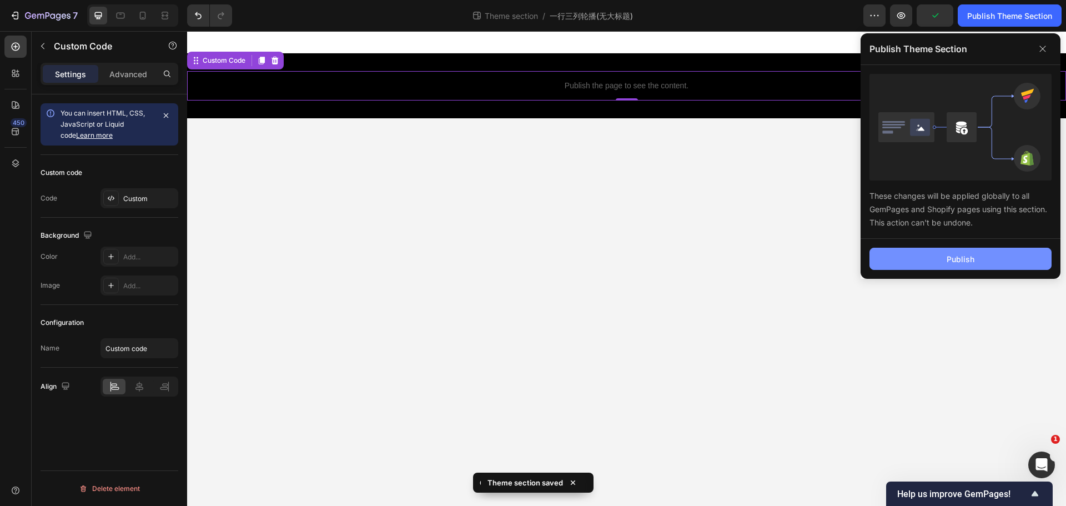
click at [963, 261] on div "Publish" at bounding box center [960, 259] width 28 height 12
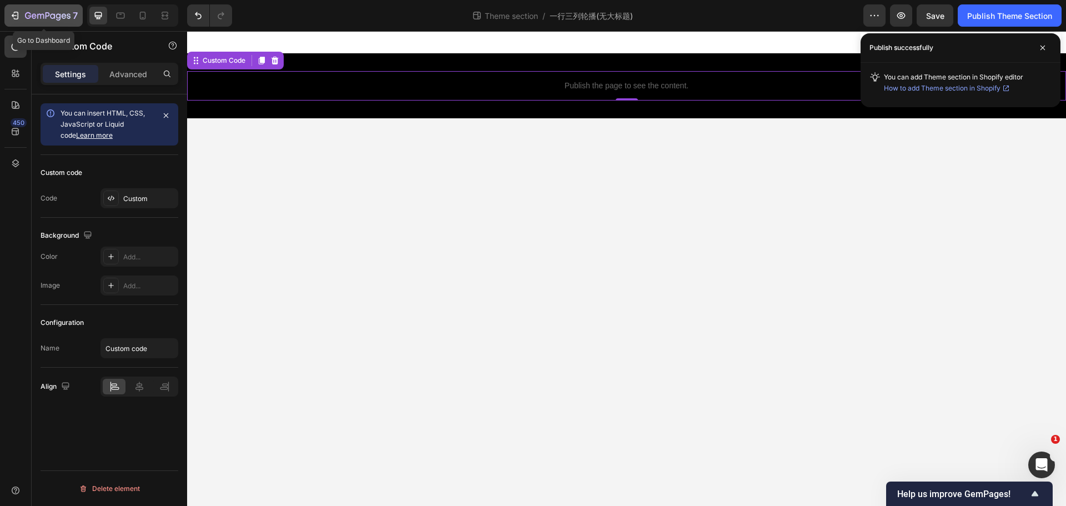
click at [11, 10] on icon "button" at bounding box center [14, 15] width 11 height 11
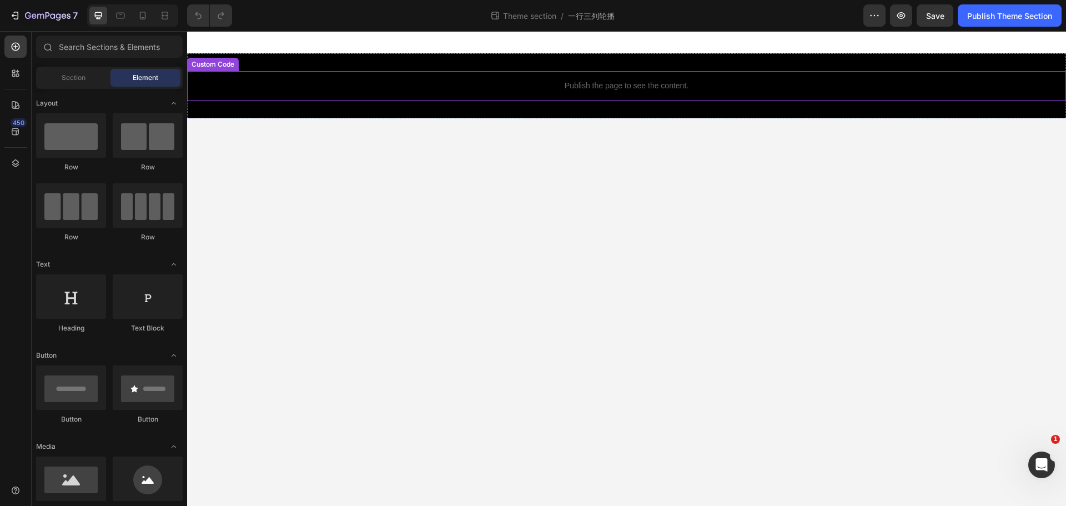
click at [639, 80] on p "Publish the page to see the content." at bounding box center [626, 86] width 879 height 12
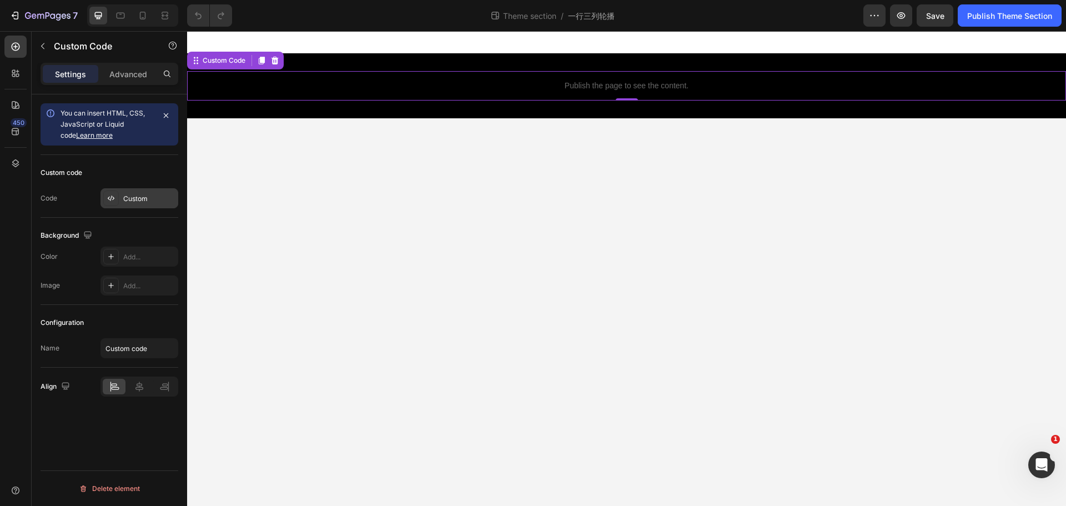
click at [131, 197] on div "Custom" at bounding box center [149, 199] width 52 height 10
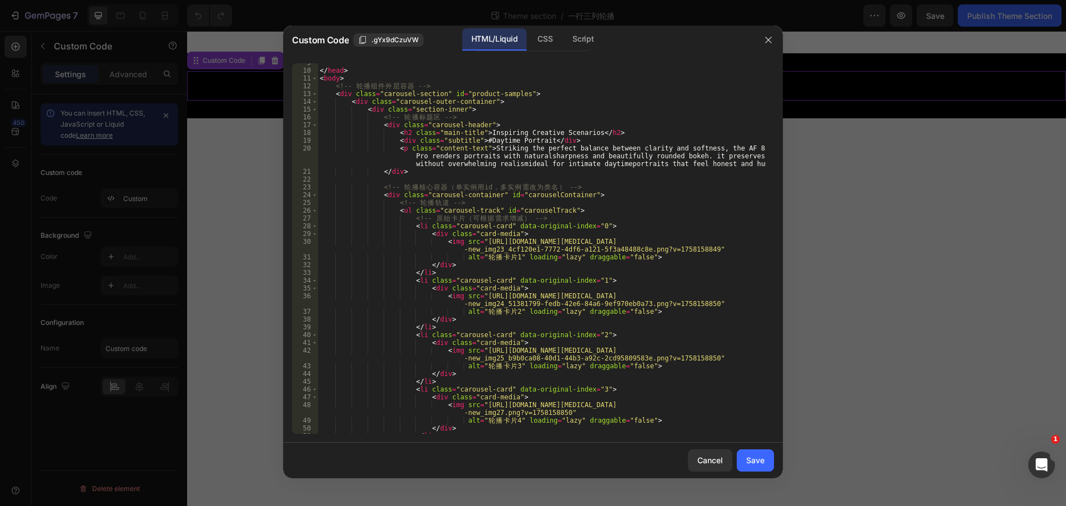
scroll to position [67, 0]
drag, startPoint x: 474, startPoint y: 243, endPoint x: 686, endPoint y: 250, distance: 211.6
click at [686, 250] on div "</ head > < body > <!-- 轮 播 组 件 外 层 容 器 --> < div class = "carousel-section" id…" at bounding box center [542, 252] width 448 height 386
paste textarea ".jpg?v=1758868704"
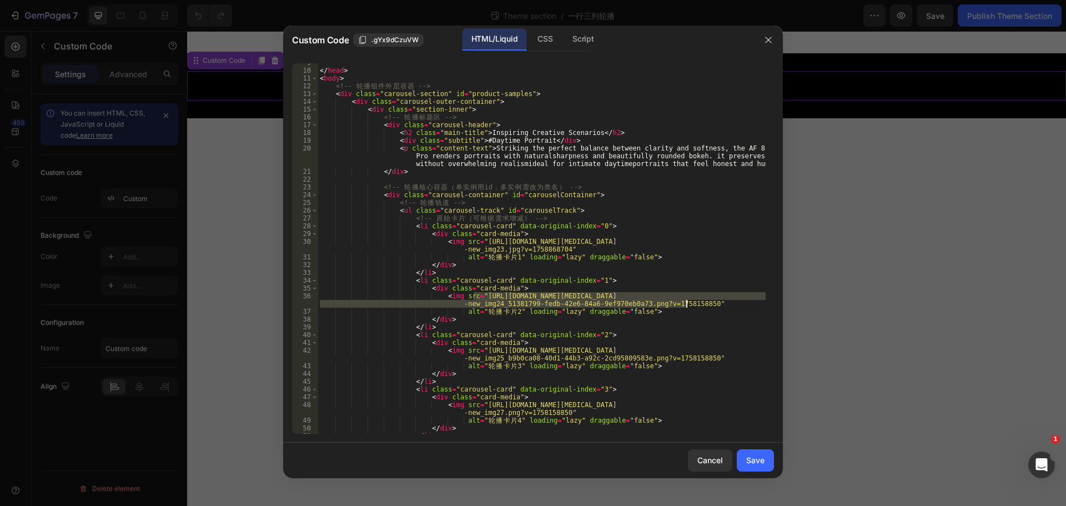
drag, startPoint x: 474, startPoint y: 295, endPoint x: 686, endPoint y: 305, distance: 212.3
click at [686, 305] on div "</ head > < body > <!-- 轮 播 组 件 外 层 容 器 --> < div class = "carousel-section" id…" at bounding box center [542, 252] width 448 height 386
paste textarea ".jpg?v=1758868704"
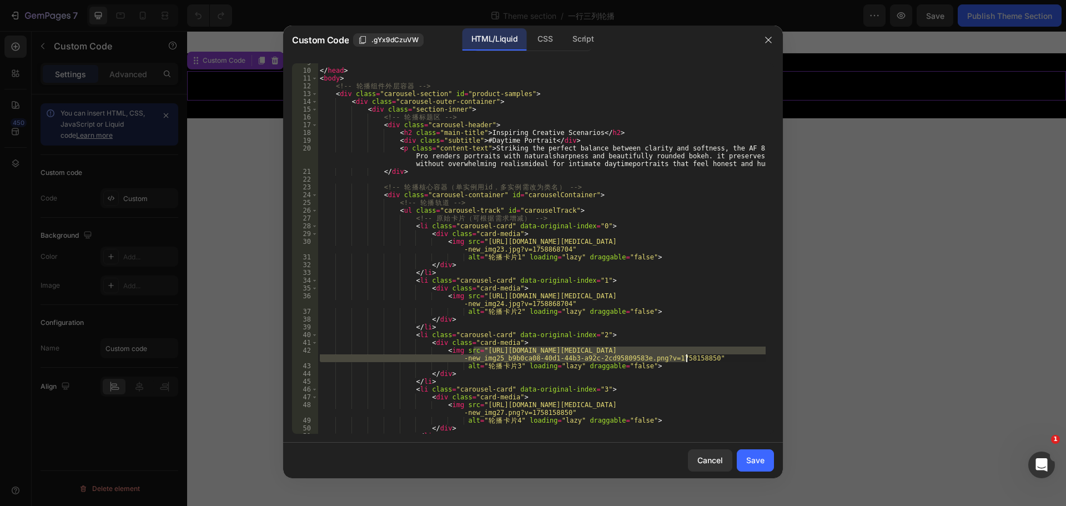
drag, startPoint x: 474, startPoint y: 350, endPoint x: 686, endPoint y: 364, distance: 212.5
click at [685, 359] on div "</ head > < body > <!-- 轮 播 组 件 外 层 容 器 --> < div class = "carousel-section" id…" at bounding box center [542, 252] width 448 height 386
paste textarea ".jpg?v=1758868705"
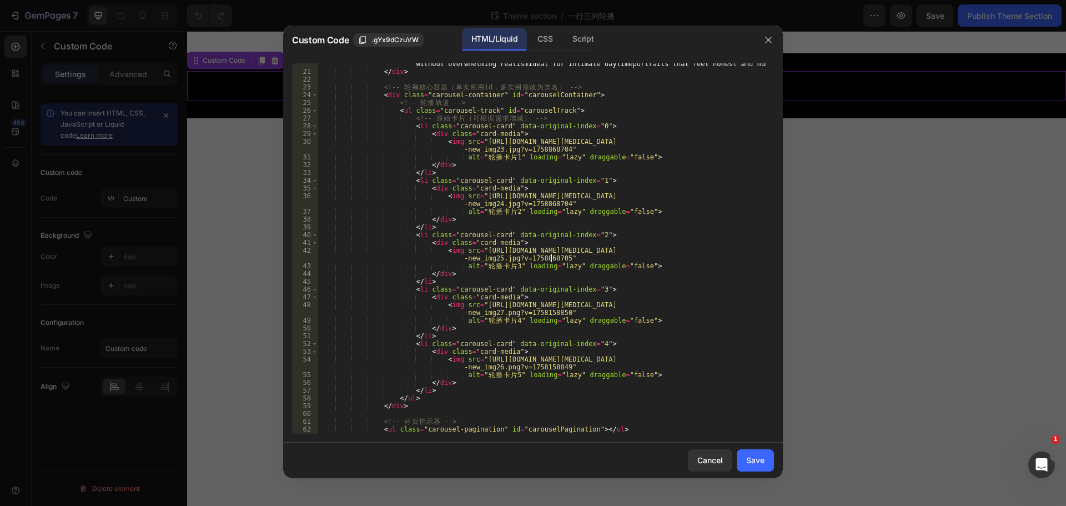
scroll to position [167, 0]
drag, startPoint x: 474, startPoint y: 304, endPoint x: 552, endPoint y: 314, distance: 78.4
click at [552, 314] on div "< p class = "content-text" > Striking the perfect balance between clarity and s…" at bounding box center [542, 244] width 448 height 401
paste textarea "6.jpg?v=1758868704"
drag, startPoint x: 474, startPoint y: 357, endPoint x: 550, endPoint y: 366, distance: 76.5
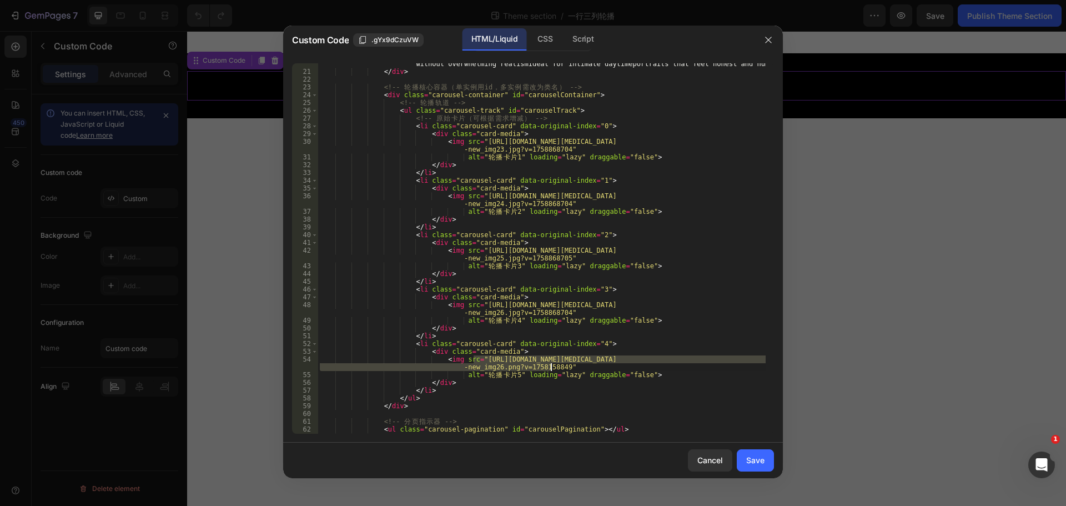
click at [550, 366] on div "< p class = "content-text" > Striking the perfect balance between clarity and s…" at bounding box center [542, 244] width 448 height 401
paste textarea "7.jpg?v=1758868705"
type textarea "<img src="https://cdn.shopify.com/s/files/1/0104/0380/7298/files/AF_85mm_F1.4_P…"
click at [752, 466] on div "Save" at bounding box center [755, 460] width 18 height 12
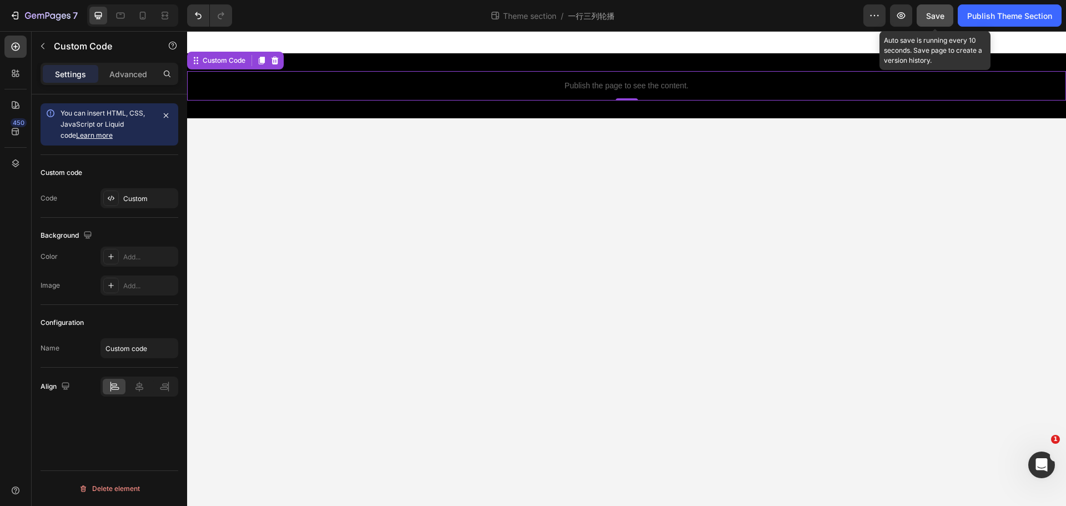
click at [937, 17] on span "Save" at bounding box center [935, 15] width 18 height 9
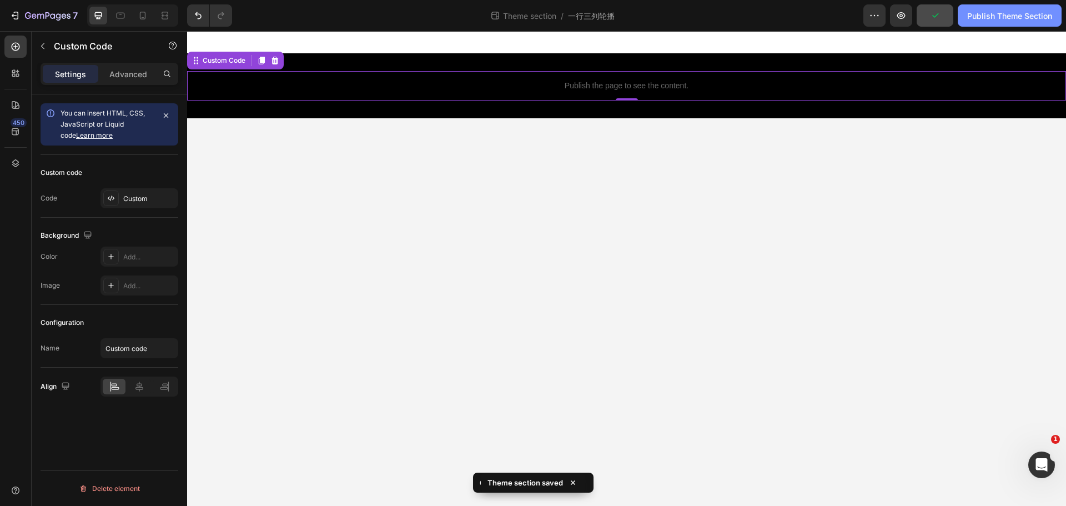
click at [998, 13] on div "Publish Theme Section" at bounding box center [1009, 16] width 85 height 12
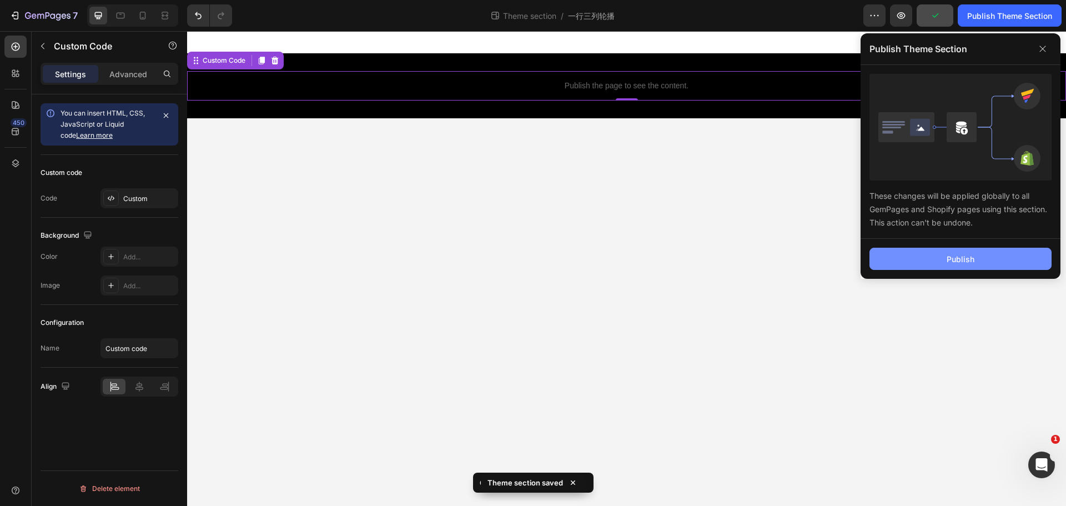
click at [959, 253] on div "Publish" at bounding box center [960, 259] width 28 height 12
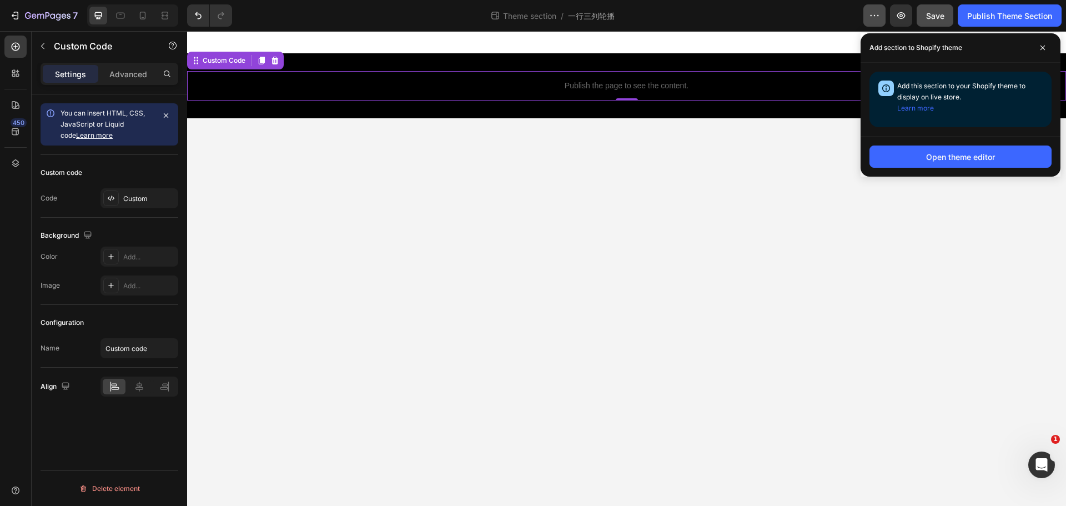
drag, startPoint x: 1046, startPoint y: 50, endPoint x: 865, endPoint y: 7, distance: 186.1
click at [1045, 50] on span at bounding box center [1043, 48] width 18 height 18
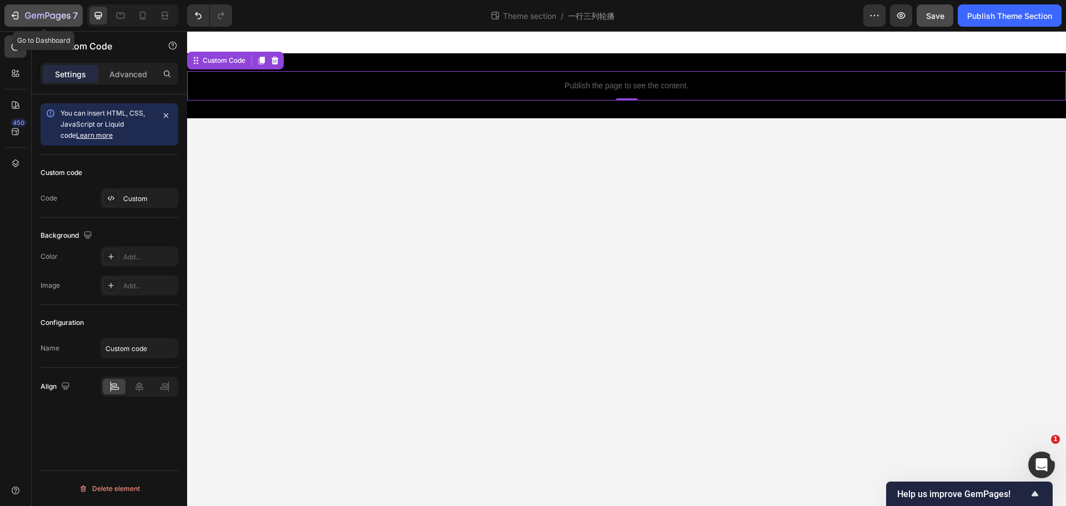
click at [14, 8] on button "7" at bounding box center [43, 15] width 78 height 22
